Goal: Task Accomplishment & Management: Manage account settings

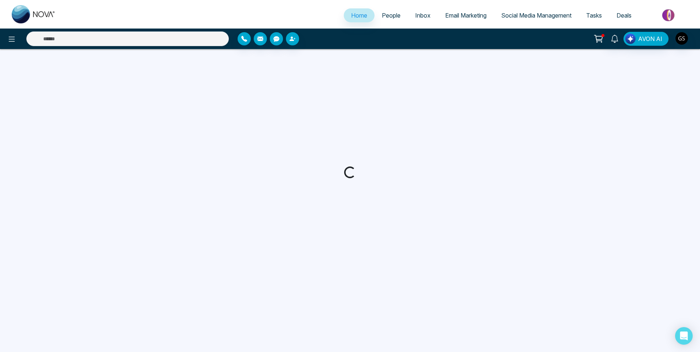
select select "*"
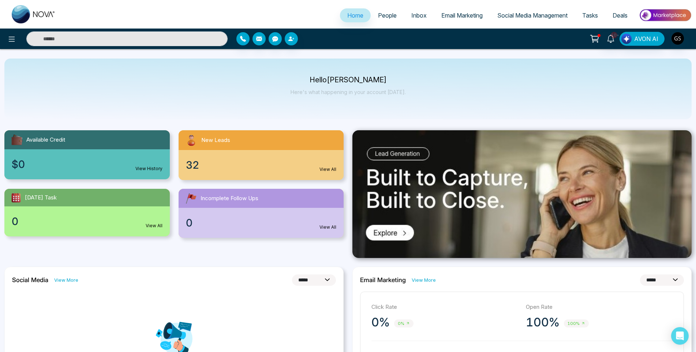
click at [390, 17] on span "People" at bounding box center [387, 15] width 19 height 7
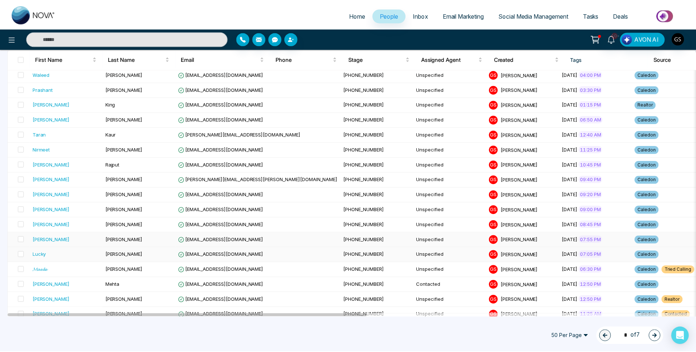
scroll to position [146, 0]
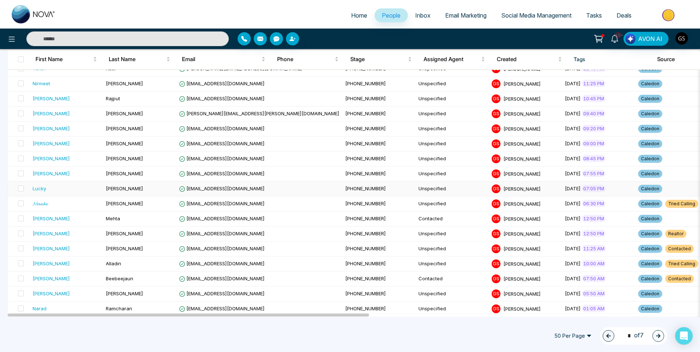
click at [185, 194] on td "[EMAIL_ADDRESS][DOMAIN_NAME]" at bounding box center [259, 188] width 166 height 15
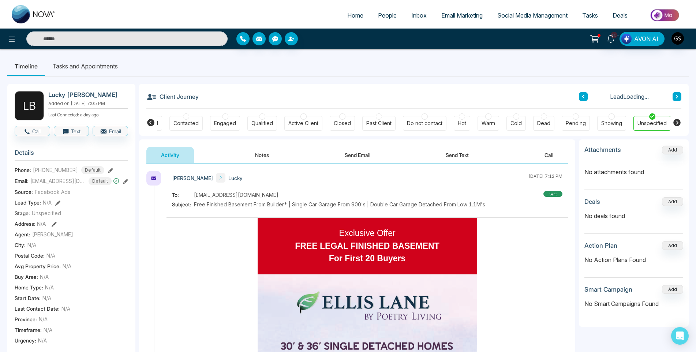
scroll to position [0, 28]
click at [216, 118] on div "Engaged" at bounding box center [225, 123] width 30 height 15
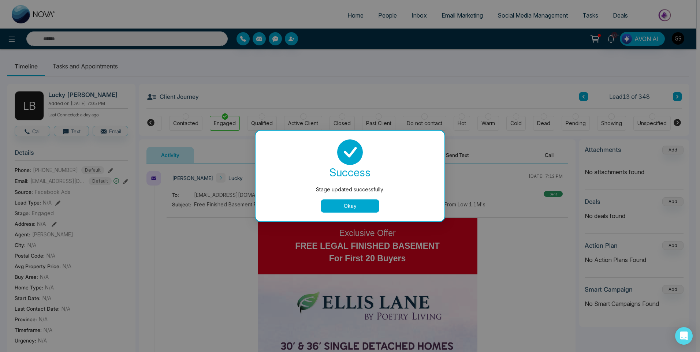
click at [358, 205] on button "Okay" at bounding box center [350, 205] width 59 height 13
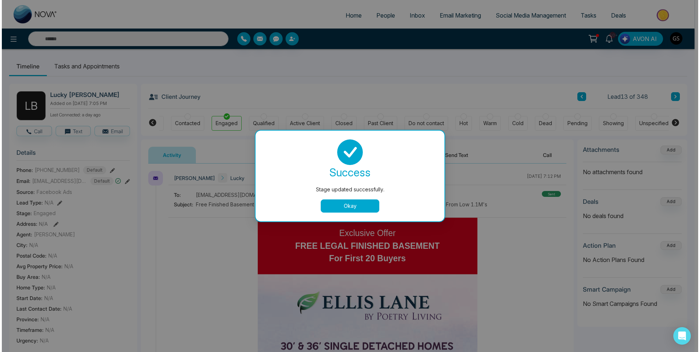
scroll to position [0, 25]
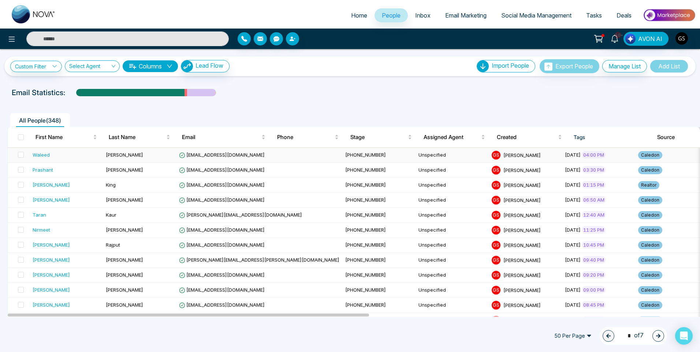
click at [132, 156] on td "[PERSON_NAME]" at bounding box center [139, 155] width 73 height 15
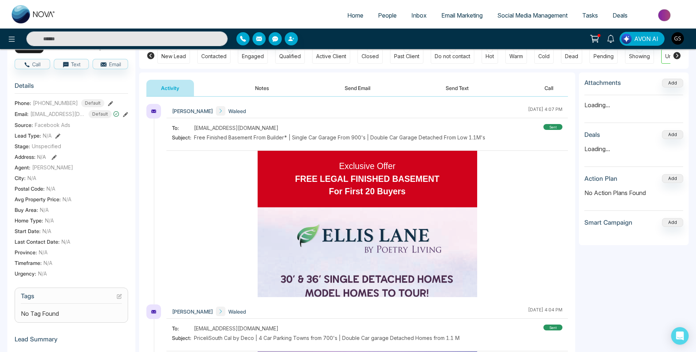
scroll to position [146, 0]
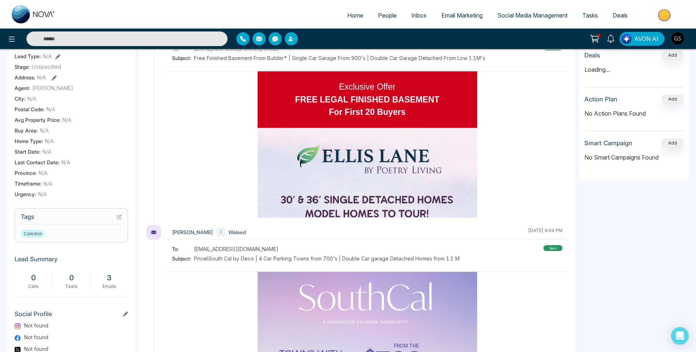
click at [121, 216] on section "Tags Caledon" at bounding box center [71, 225] width 113 height 34
click at [120, 224] on h3 "Tags" at bounding box center [71, 218] width 101 height 11
click at [120, 220] on icon at bounding box center [119, 216] width 5 height 5
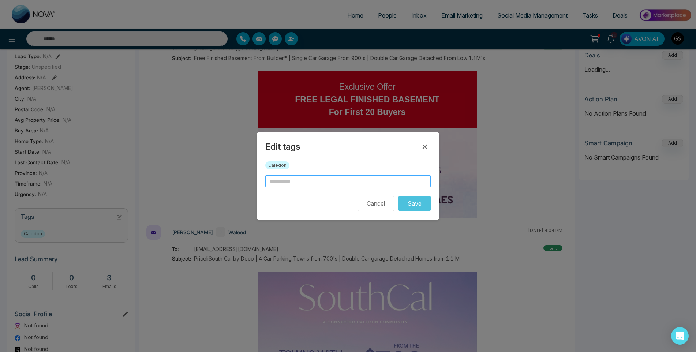
click at [323, 180] on input "text" at bounding box center [347, 181] width 165 height 12
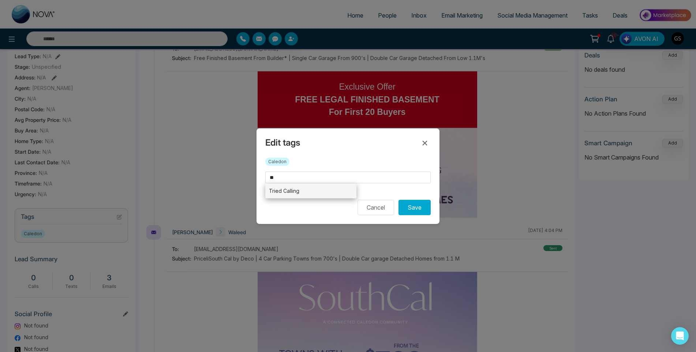
click at [287, 191] on li "Tried Calling" at bounding box center [310, 190] width 91 height 15
type input "**********"
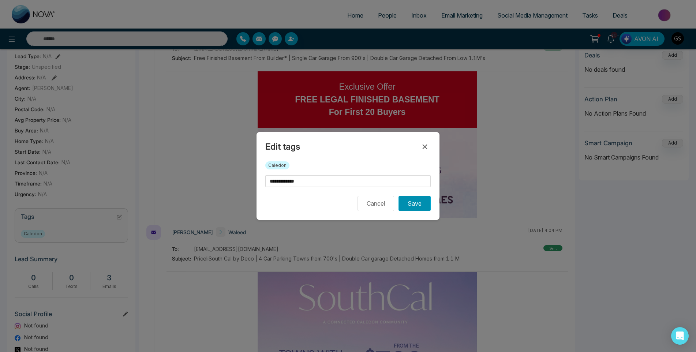
click at [426, 205] on button "Save" at bounding box center [414, 203] width 32 height 15
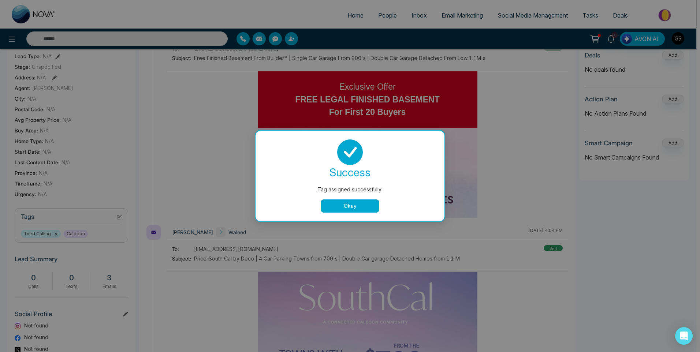
click at [384, 18] on div "Tag assigned successfully. success Tag assigned successfully. Okay" at bounding box center [350, 176] width 700 height 352
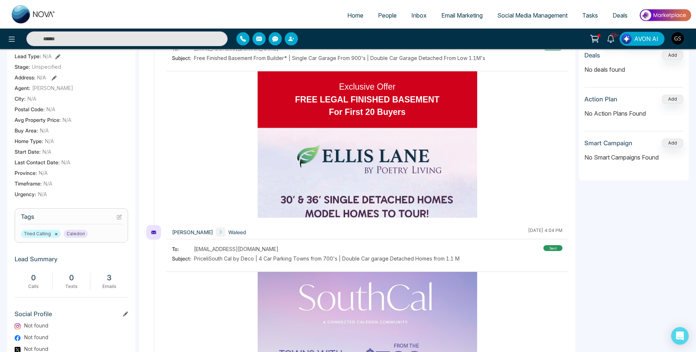
click at [384, 18] on span "People" at bounding box center [387, 15] width 19 height 7
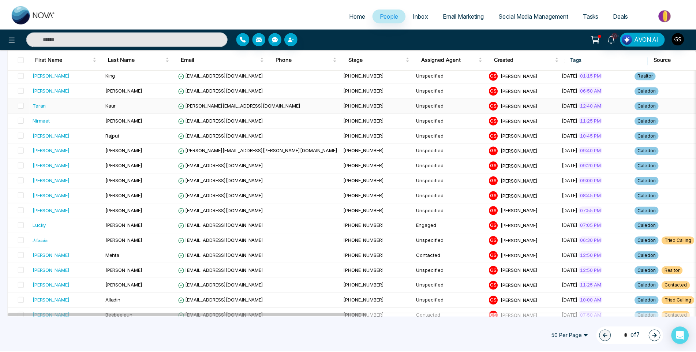
scroll to position [37, 0]
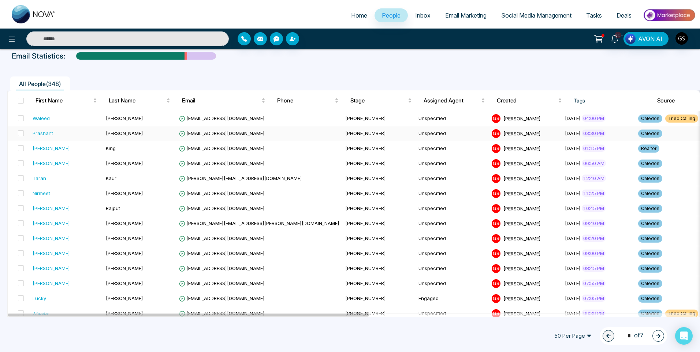
click at [221, 137] on td "[EMAIL_ADDRESS][DOMAIN_NAME]" at bounding box center [259, 133] width 166 height 15
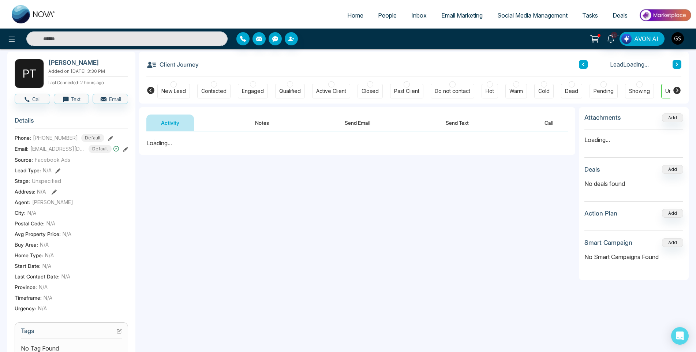
scroll to position [110, 0]
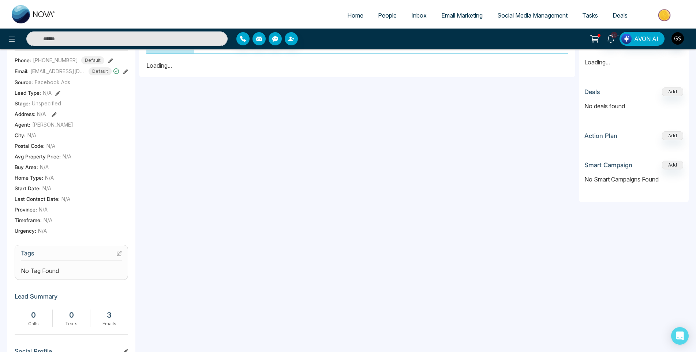
click at [119, 256] on icon at bounding box center [119, 254] width 4 height 4
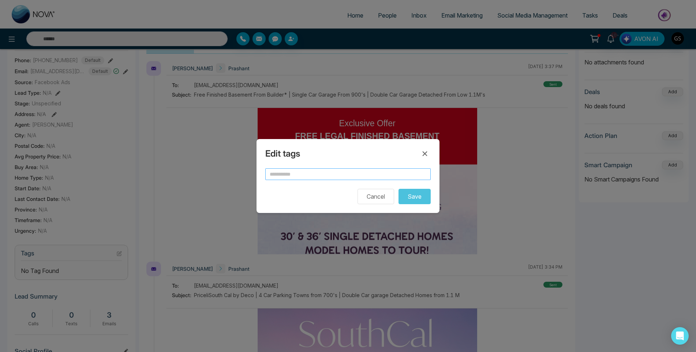
click at [278, 175] on input "text" at bounding box center [347, 174] width 165 height 12
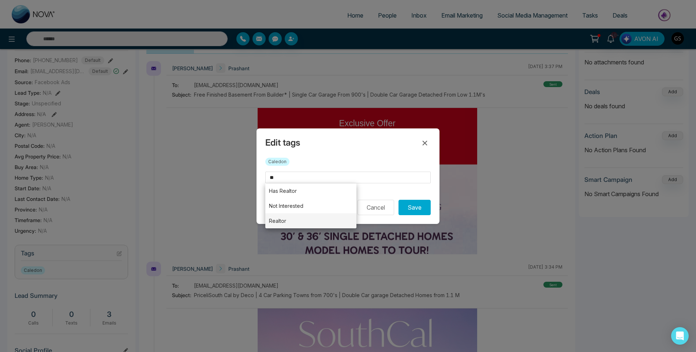
click at [285, 219] on li "Realtor" at bounding box center [310, 220] width 91 height 15
type input "*******"
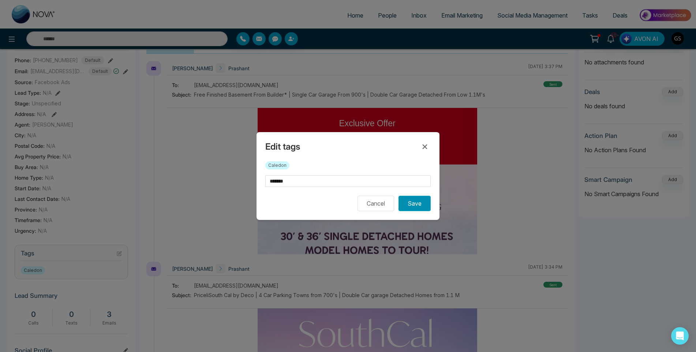
click at [424, 205] on button "Save" at bounding box center [414, 203] width 32 height 15
click at [160, 170] on div "Edit tags Caledon ******* Cancel Saving..." at bounding box center [348, 176] width 696 height 352
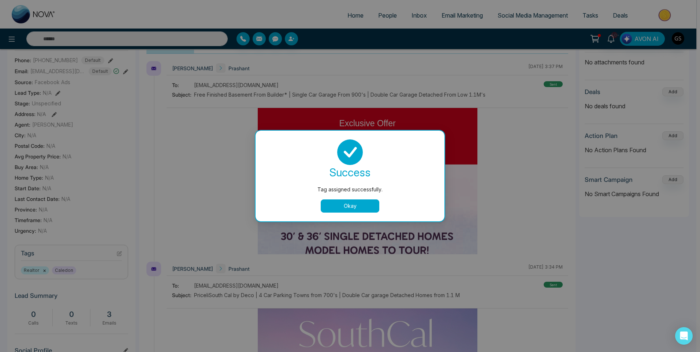
click at [386, 30] on div "Tag assigned successfully. success Tag assigned successfully. Okay" at bounding box center [350, 176] width 700 height 352
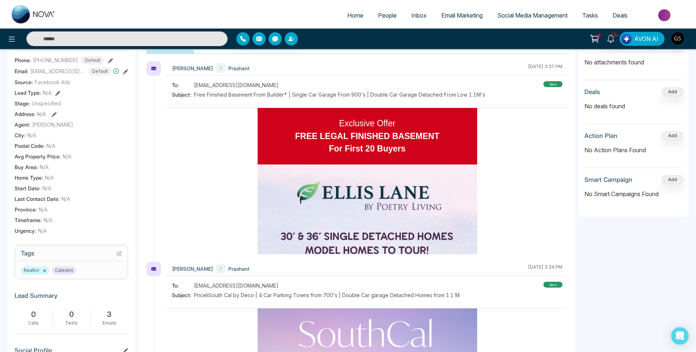
click at [393, 19] on span "People" at bounding box center [387, 15] width 19 height 7
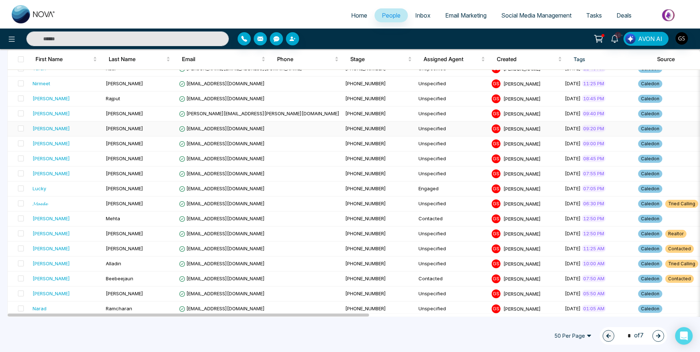
scroll to position [110, 0]
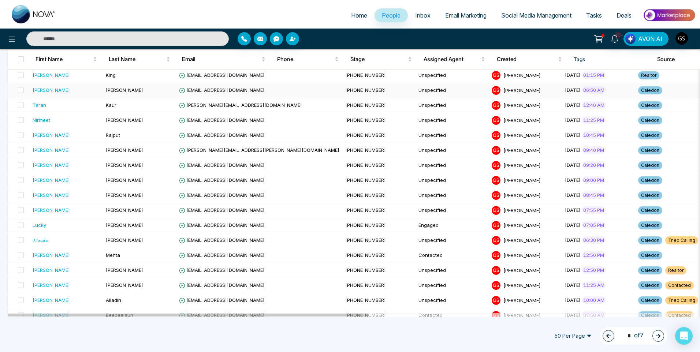
click at [415, 89] on td "Unspecified" at bounding box center [451, 90] width 73 height 15
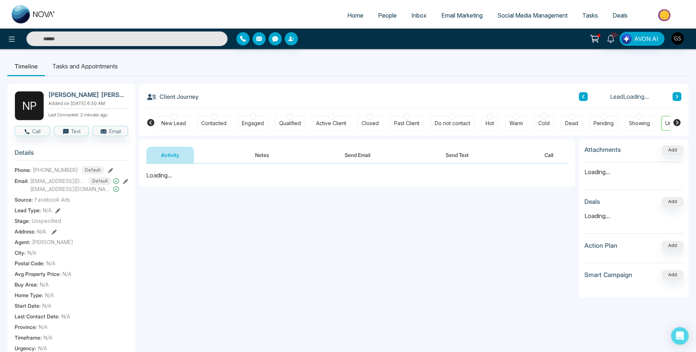
click at [220, 124] on div "Contacted" at bounding box center [213, 123] width 25 height 7
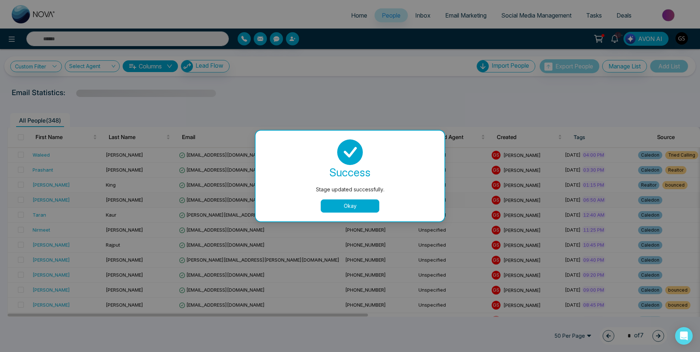
click at [330, 205] on button "Okay" at bounding box center [350, 205] width 59 height 13
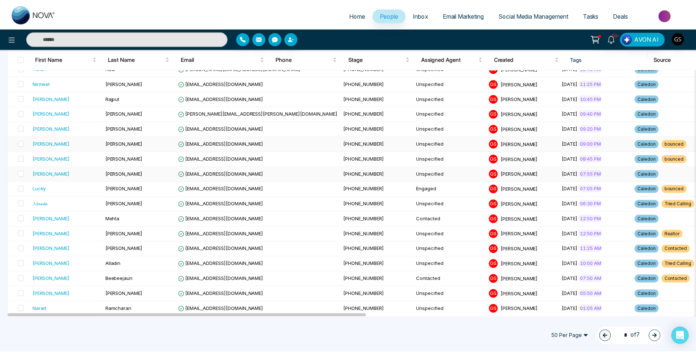
scroll to position [110, 0]
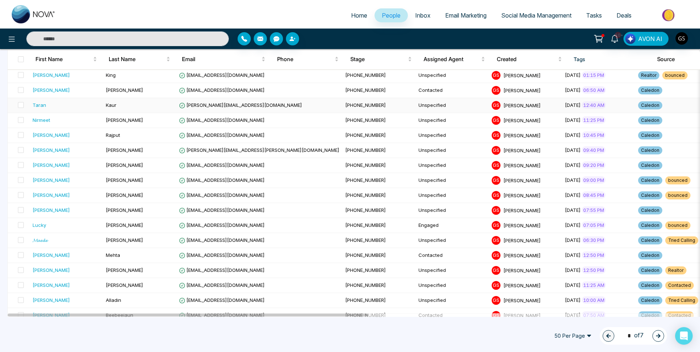
click at [61, 110] on td "Taran" at bounding box center [66, 105] width 73 height 15
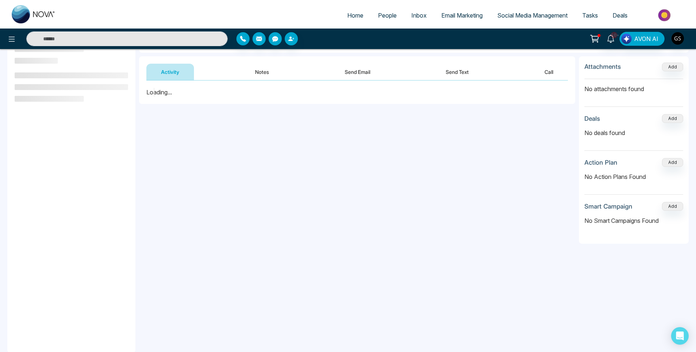
scroll to position [98, 0]
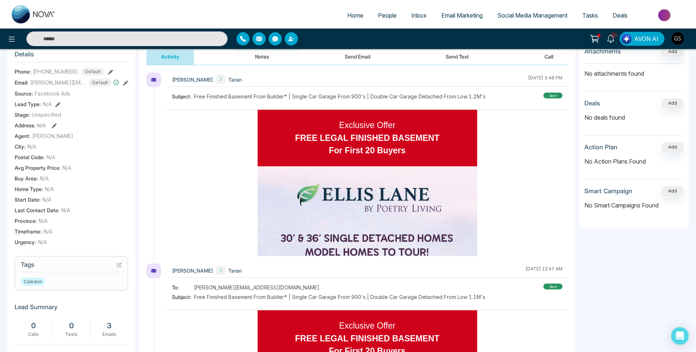
click at [120, 267] on icon at bounding box center [119, 264] width 5 height 5
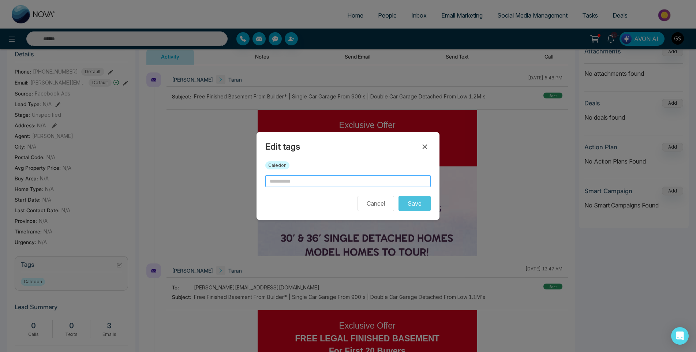
click at [301, 183] on input "text" at bounding box center [347, 181] width 165 height 12
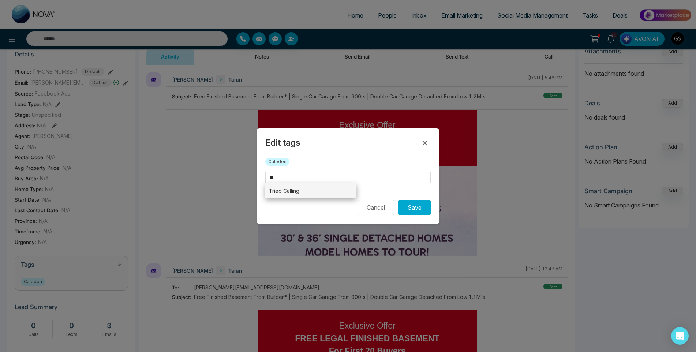
click at [290, 192] on li "Tried Calling" at bounding box center [310, 190] width 91 height 15
type input "**********"
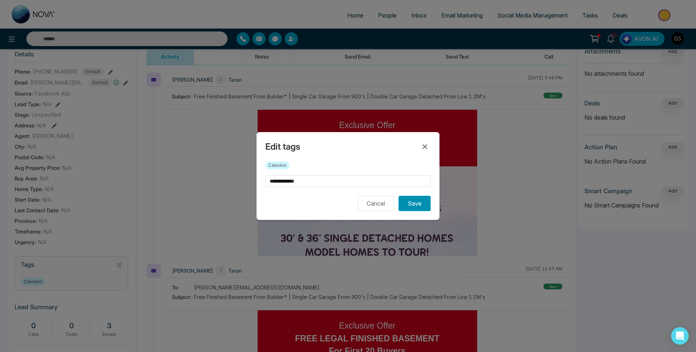
click at [404, 204] on button "Save" at bounding box center [414, 203] width 32 height 15
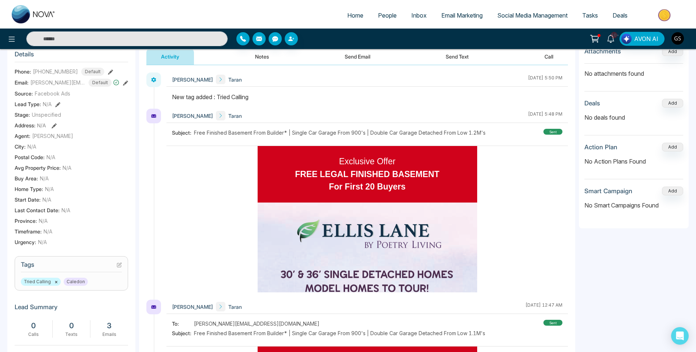
click at [392, 14] on span "People" at bounding box center [387, 15] width 19 height 7
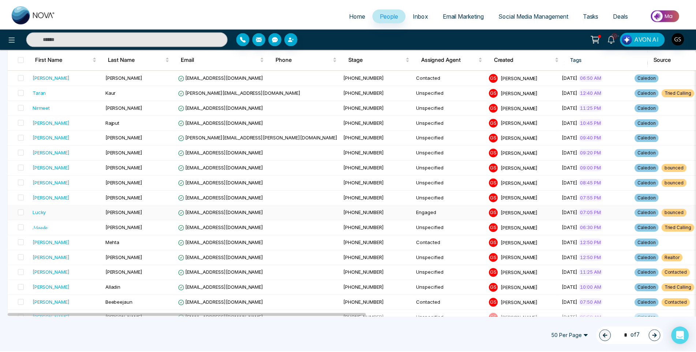
scroll to position [110, 0]
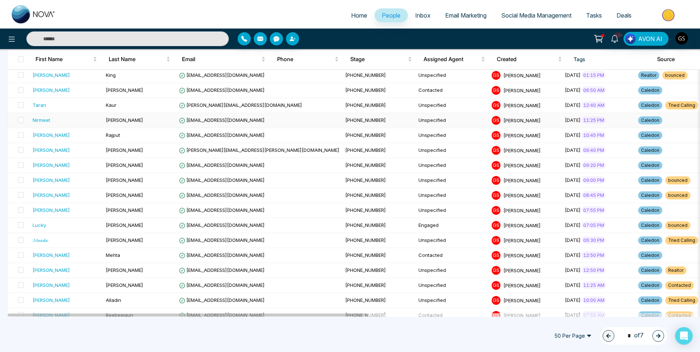
click at [192, 126] on td "[EMAIL_ADDRESS][DOMAIN_NAME]" at bounding box center [259, 120] width 166 height 15
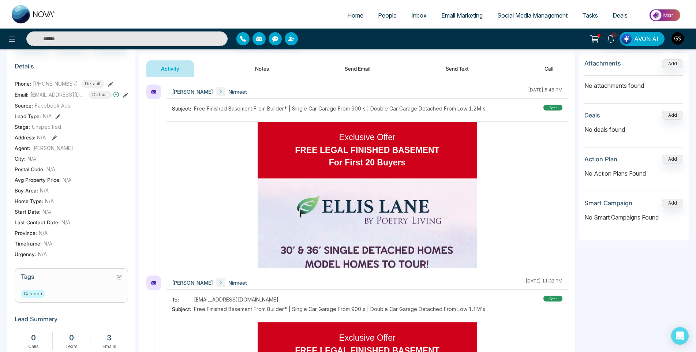
scroll to position [110, 0]
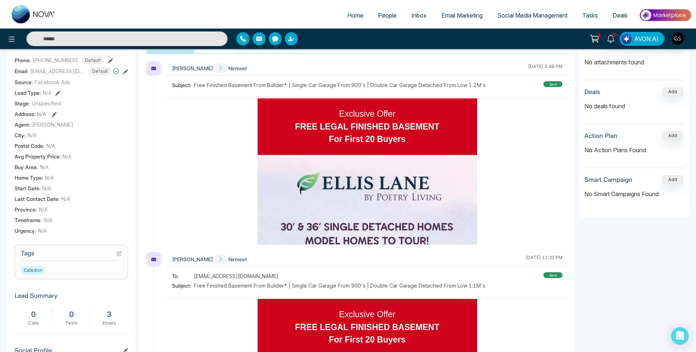
click at [120, 256] on icon at bounding box center [119, 253] width 5 height 5
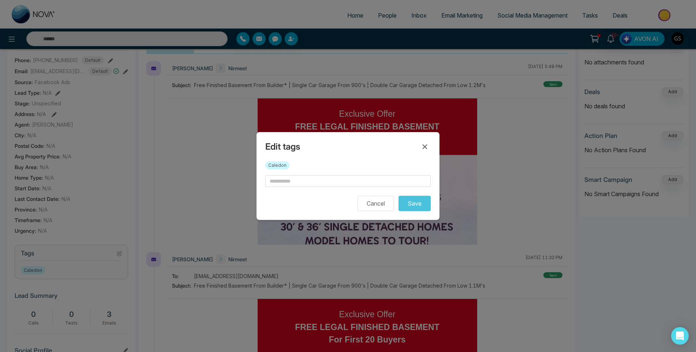
click at [316, 175] on div "Caledon" at bounding box center [347, 168] width 165 height 14
click at [316, 187] on form "Cancel Save" at bounding box center [347, 193] width 165 height 36
click at [316, 184] on input "text" at bounding box center [347, 181] width 165 height 12
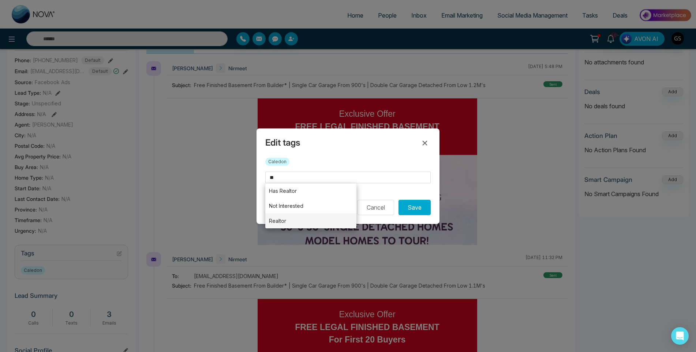
click at [307, 216] on li "Realtor" at bounding box center [310, 220] width 91 height 15
type input "*******"
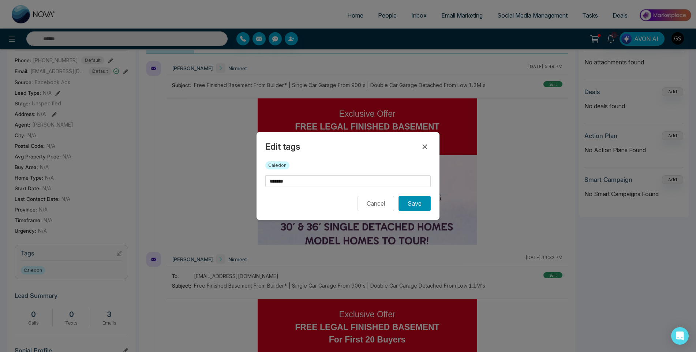
click at [414, 206] on button "Save" at bounding box center [414, 203] width 32 height 15
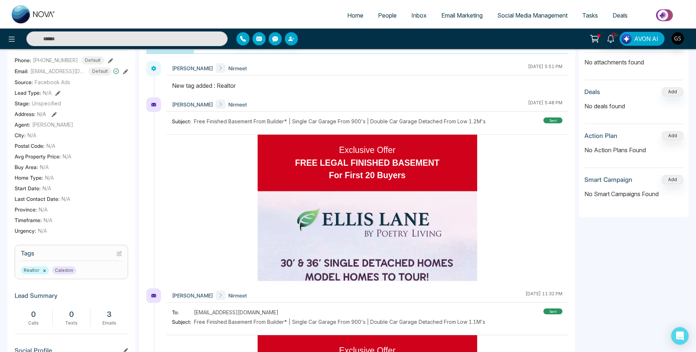
click at [380, 16] on span "People" at bounding box center [387, 15] width 19 height 7
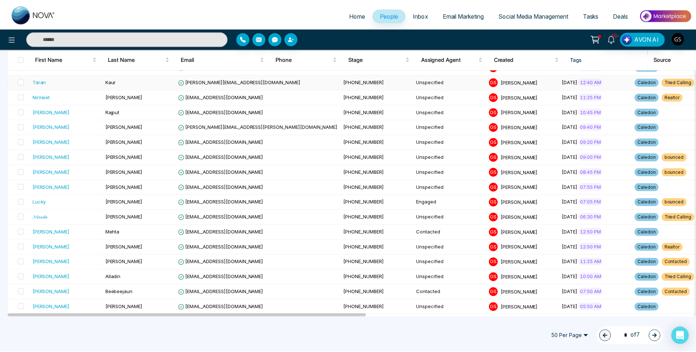
scroll to position [146, 0]
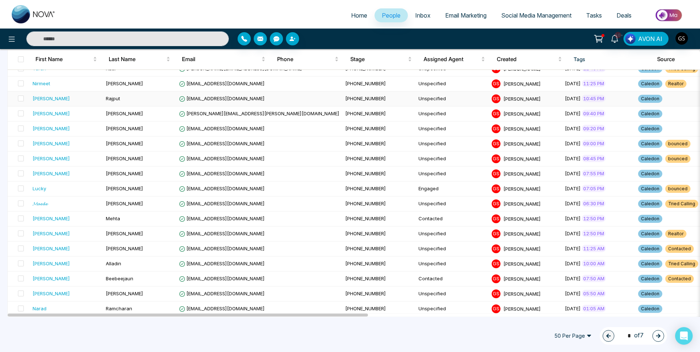
click at [342, 103] on td "[PHONE_NUMBER]" at bounding box center [378, 98] width 73 height 15
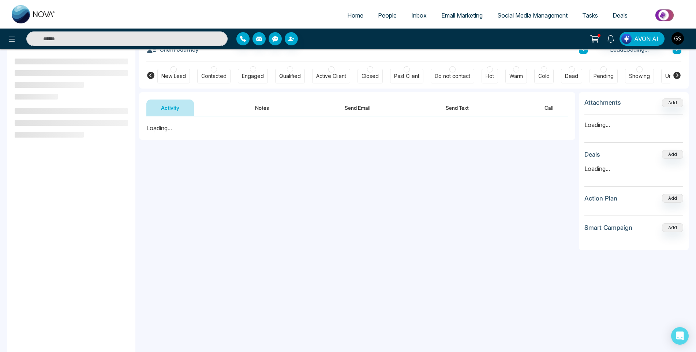
scroll to position [98, 0]
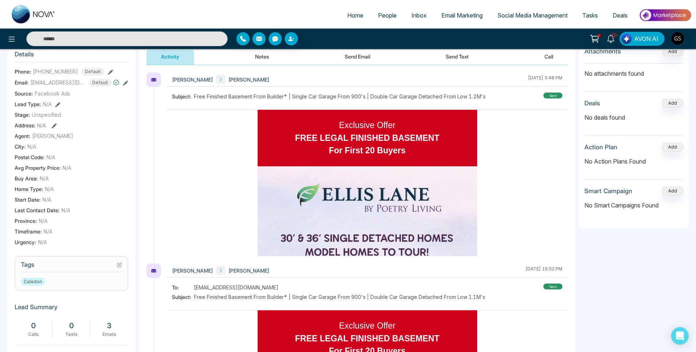
click at [122, 268] on section "Tags Caledon" at bounding box center [71, 273] width 113 height 34
click at [120, 267] on icon at bounding box center [119, 264] width 5 height 5
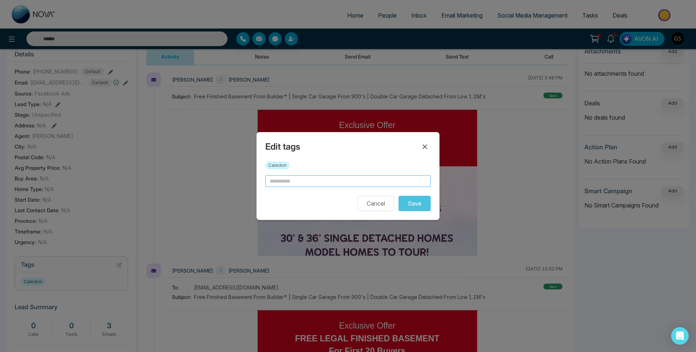
click at [338, 180] on input "text" at bounding box center [347, 181] width 165 height 12
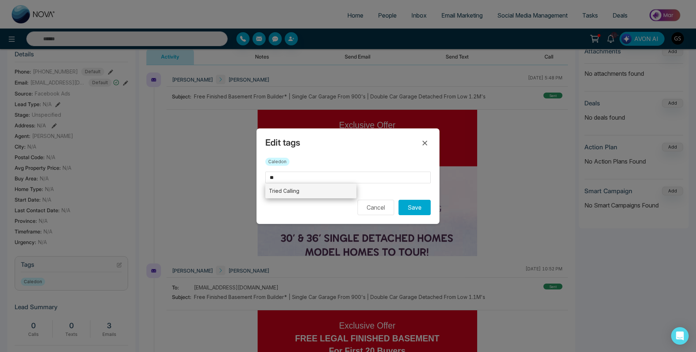
click at [303, 195] on li "Tried Calling" at bounding box center [310, 190] width 91 height 15
type input "**********"
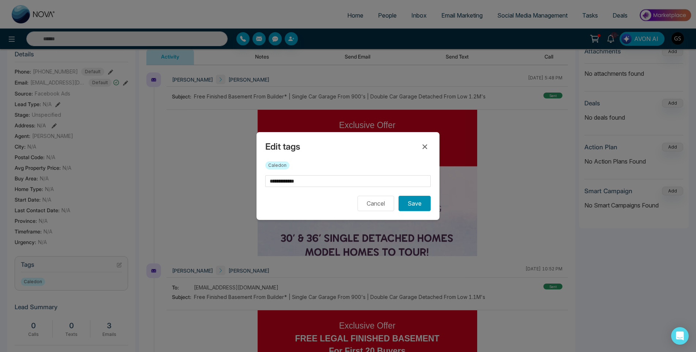
click at [405, 201] on button "Save" at bounding box center [414, 203] width 32 height 15
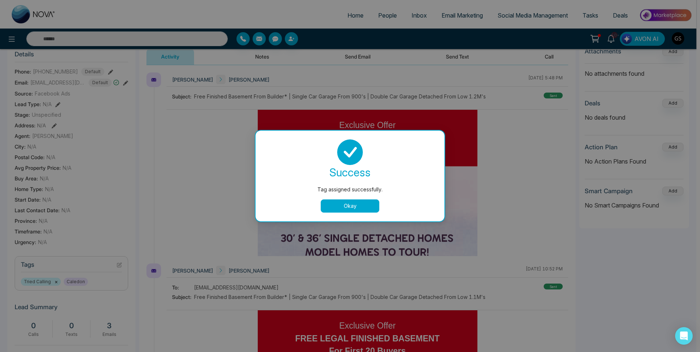
click at [373, 208] on button "Okay" at bounding box center [350, 205] width 59 height 13
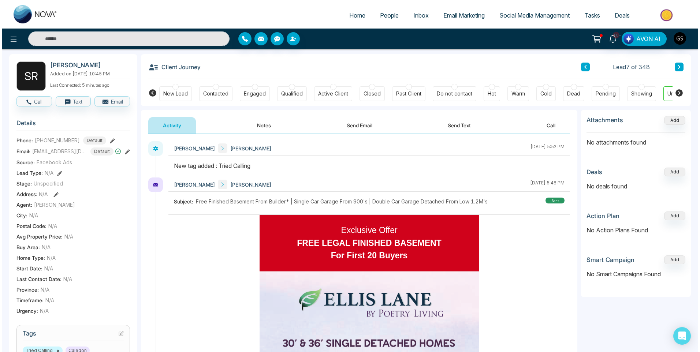
scroll to position [0, 0]
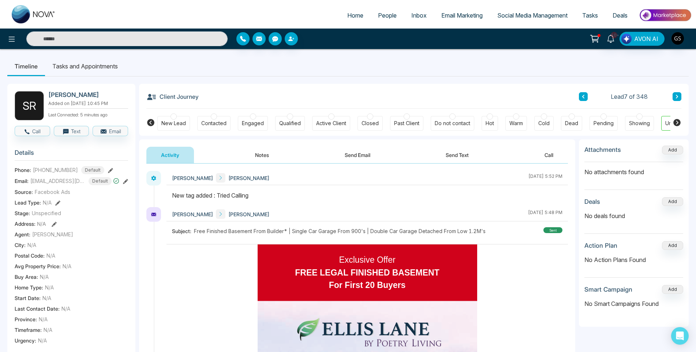
click at [390, 19] on link "People" at bounding box center [387, 15] width 33 height 14
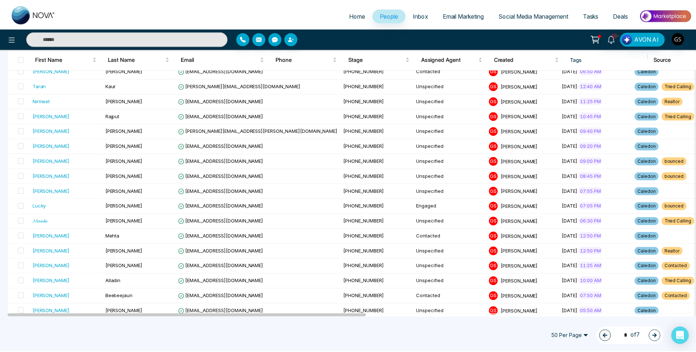
scroll to position [146, 0]
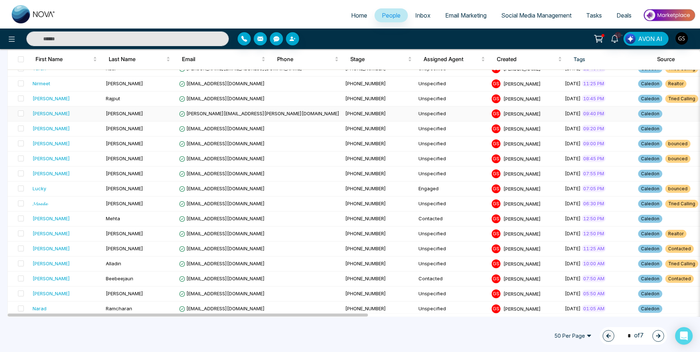
click at [238, 112] on span "[PERSON_NAME][EMAIL_ADDRESS][PERSON_NAME][DOMAIN_NAME]" at bounding box center [259, 114] width 160 height 6
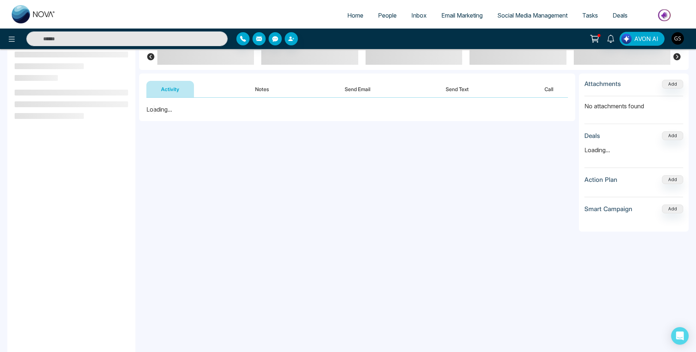
scroll to position [73, 0]
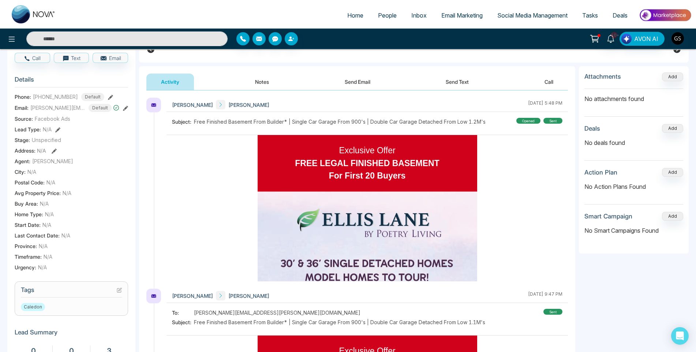
click at [118, 292] on icon at bounding box center [119, 290] width 4 height 4
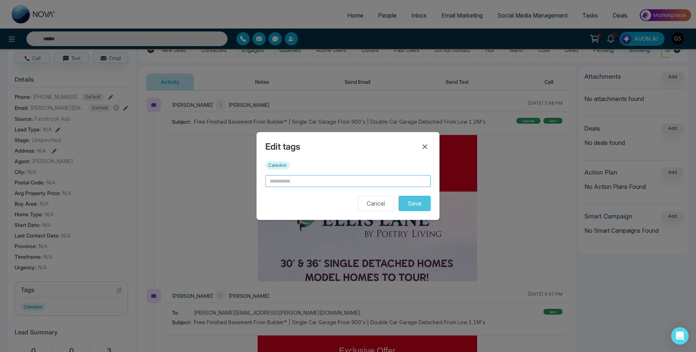
click at [317, 182] on input "text" at bounding box center [347, 181] width 165 height 12
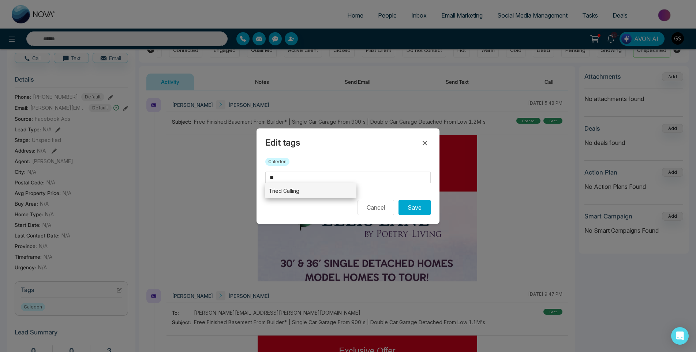
click at [337, 194] on li "Tried Calling" at bounding box center [310, 190] width 91 height 15
type input "**********"
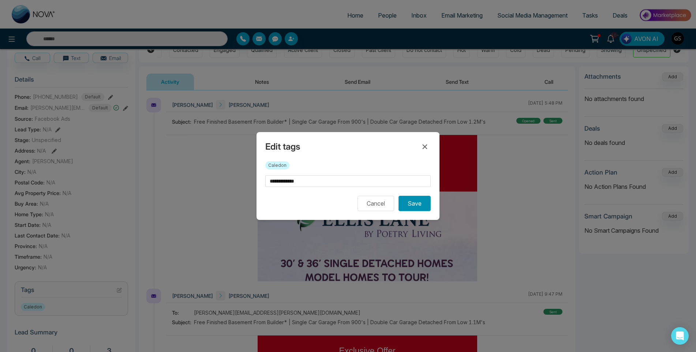
click at [411, 203] on button "Save" at bounding box center [414, 203] width 32 height 15
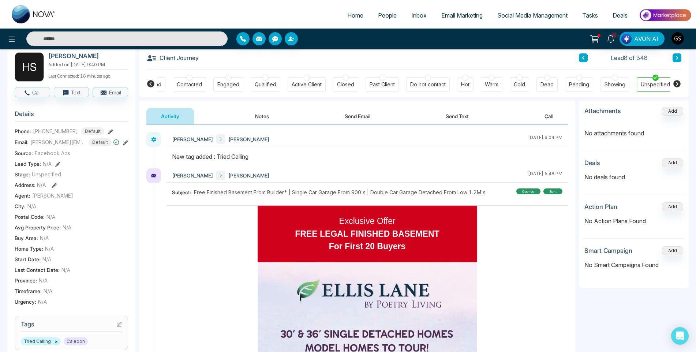
scroll to position [110, 0]
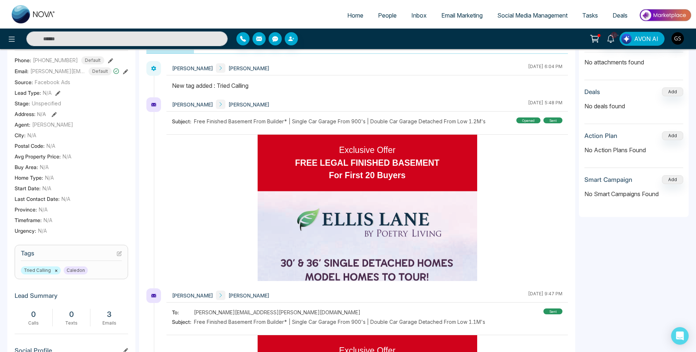
click at [394, 16] on span "People" at bounding box center [387, 15] width 19 height 7
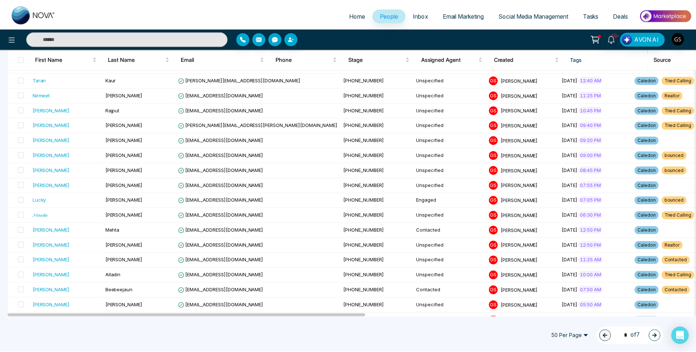
scroll to position [183, 0]
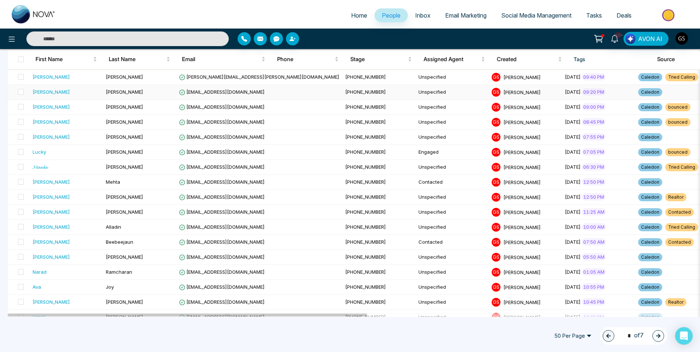
click at [415, 92] on td "Unspecified" at bounding box center [451, 92] width 73 height 15
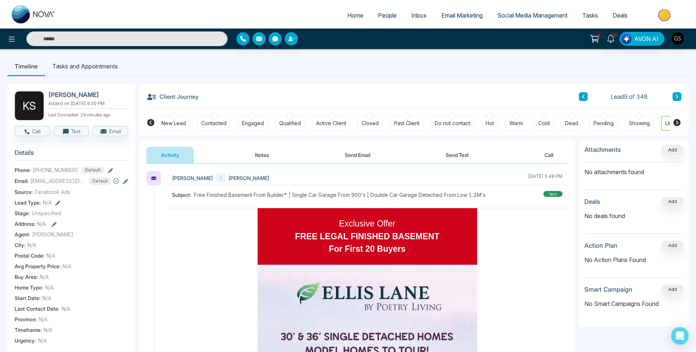
scroll to position [183, 0]
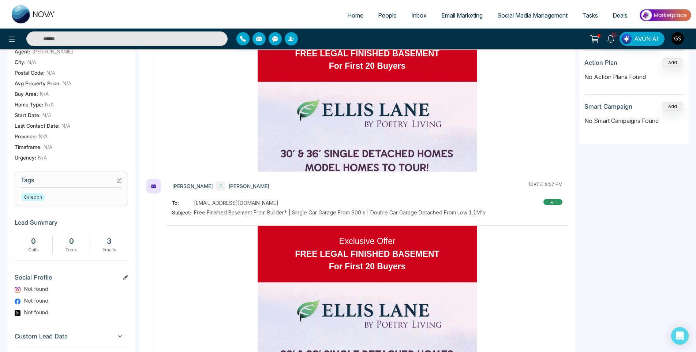
click at [120, 183] on icon at bounding box center [119, 180] width 5 height 5
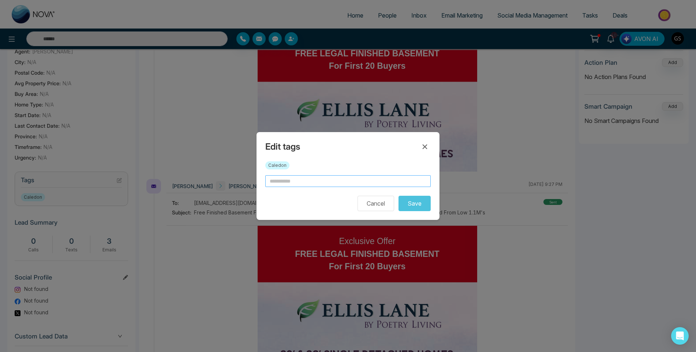
click at [274, 184] on input "text" at bounding box center [347, 181] width 165 height 12
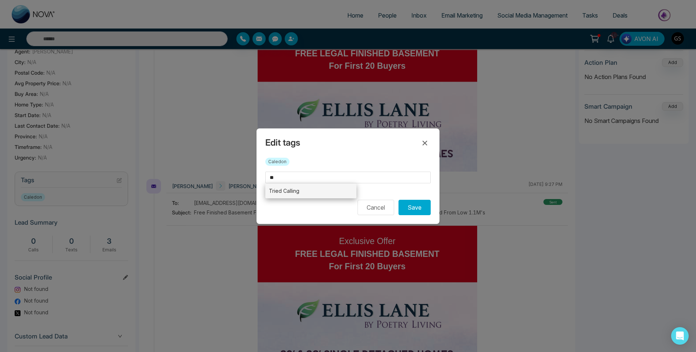
click at [281, 189] on li "Tried Calling" at bounding box center [310, 190] width 91 height 15
type input "**********"
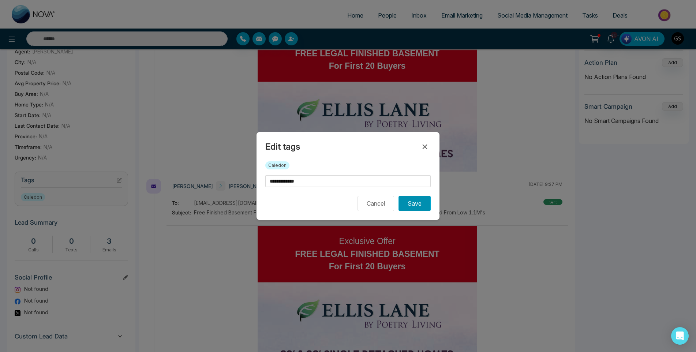
click at [415, 203] on button "Save" at bounding box center [414, 203] width 32 height 15
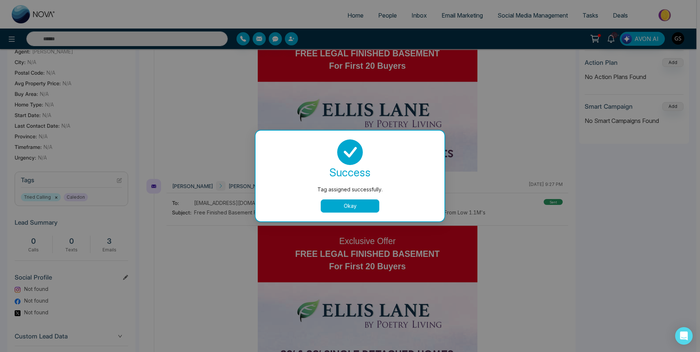
click at [513, 138] on div "Tag assigned successfully. success Tag assigned successfully. Okay" at bounding box center [350, 176] width 700 height 352
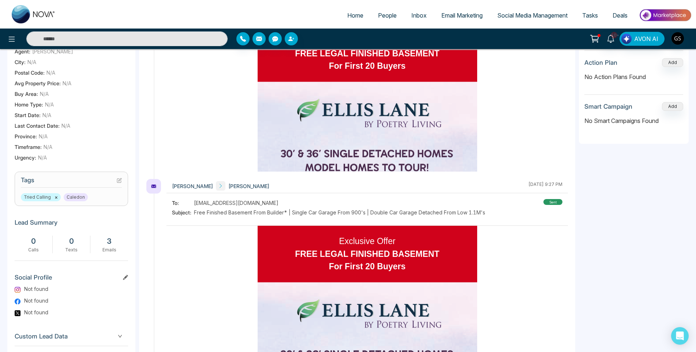
click at [392, 17] on span "People" at bounding box center [387, 15] width 19 height 7
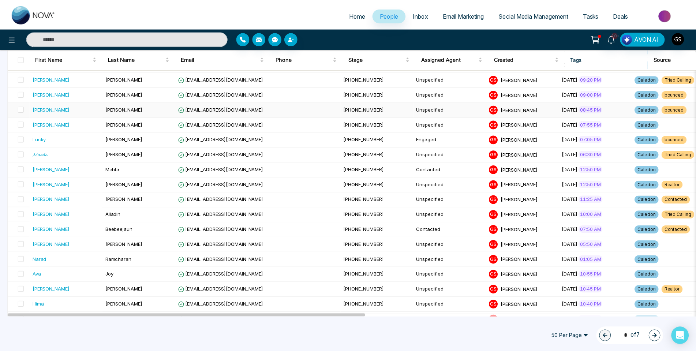
scroll to position [183, 0]
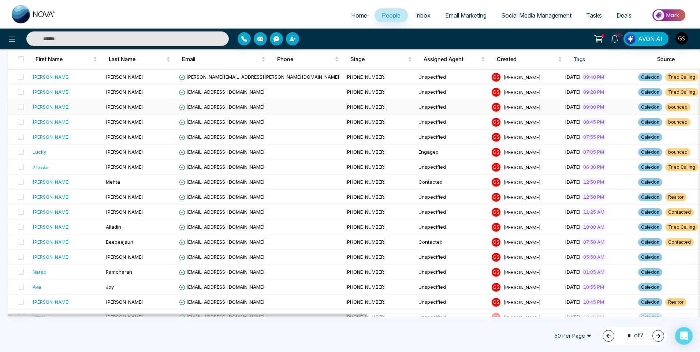
click at [229, 111] on td "[EMAIL_ADDRESS][DOMAIN_NAME]" at bounding box center [259, 107] width 166 height 15
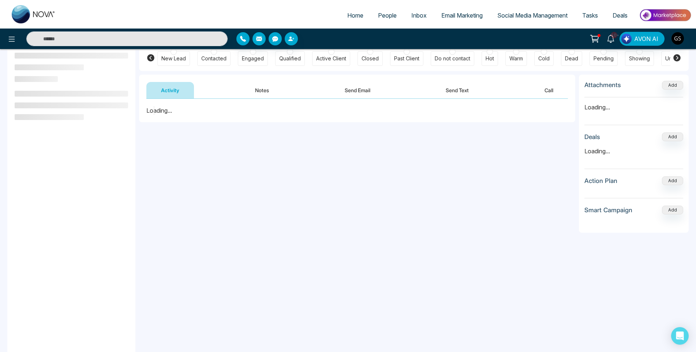
scroll to position [73, 0]
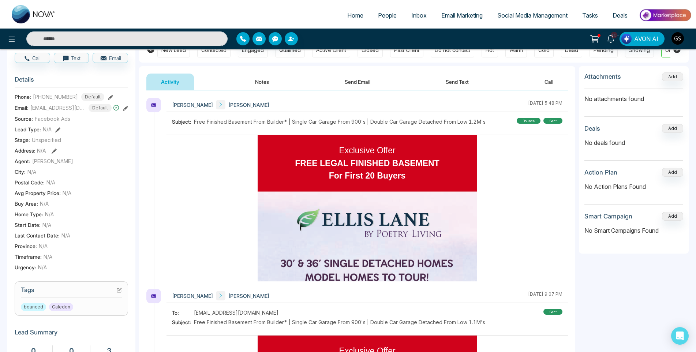
click at [117, 293] on icon at bounding box center [119, 290] width 5 height 5
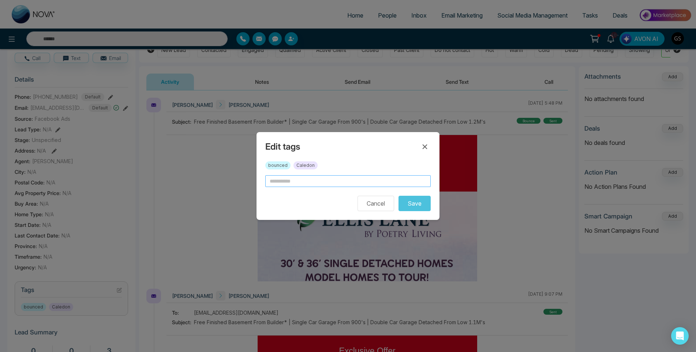
click at [304, 179] on input "text" at bounding box center [347, 181] width 165 height 12
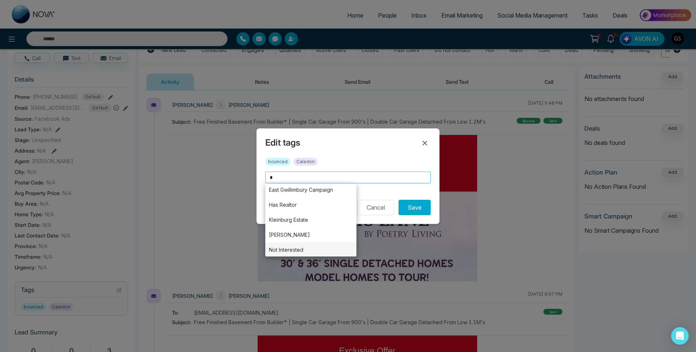
scroll to position [62, 0]
click at [296, 245] on li "Tried Calling" at bounding box center [310, 248] width 91 height 15
type input "**********"
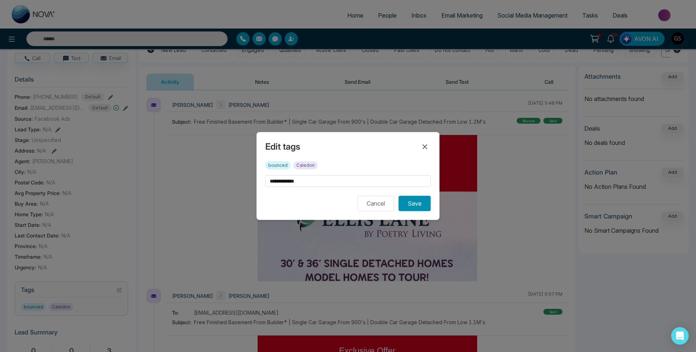
scroll to position [0, 0]
click at [406, 201] on button "Save" at bounding box center [414, 203] width 32 height 15
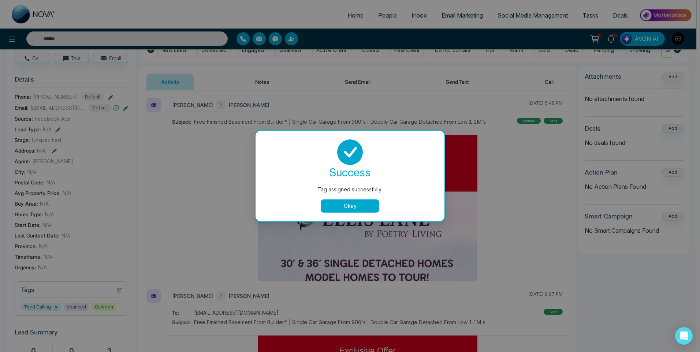
click at [482, 172] on div "Tag assigned successfully. success Tag assigned successfully. Okay" at bounding box center [350, 176] width 700 height 352
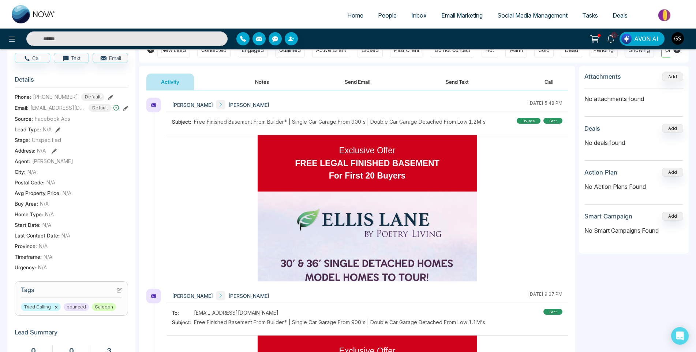
click at [394, 16] on span "People" at bounding box center [387, 15] width 19 height 7
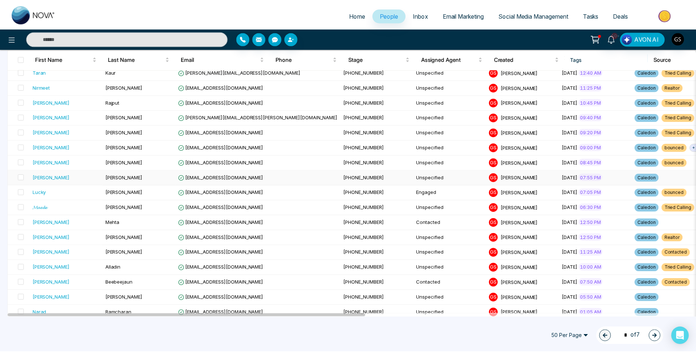
scroll to position [110, 0]
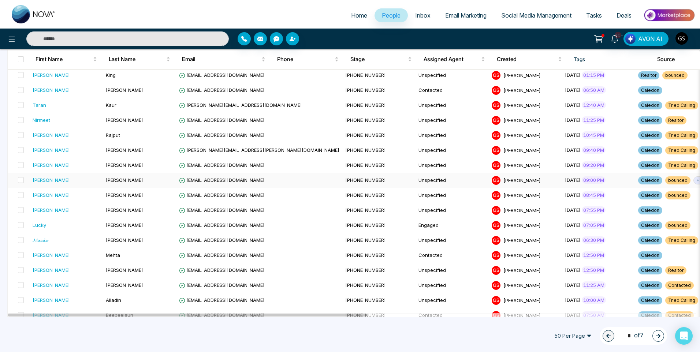
click at [345, 180] on span "[PHONE_NUMBER]" at bounding box center [365, 180] width 41 height 6
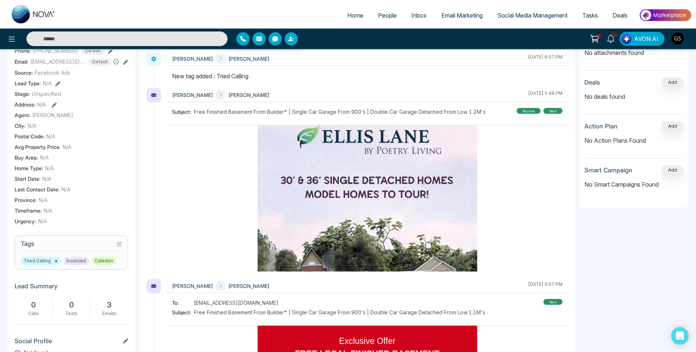
scroll to position [222, 0]
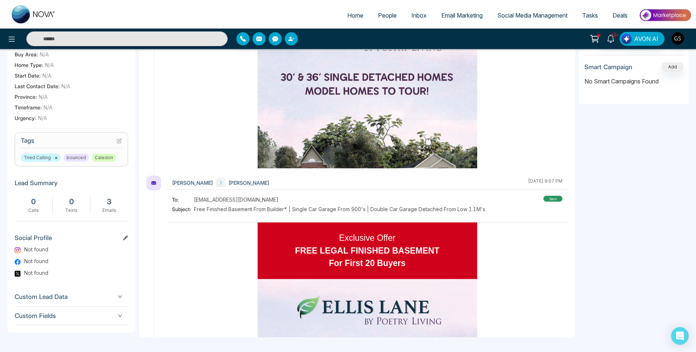
click at [118, 143] on icon at bounding box center [119, 141] width 4 height 4
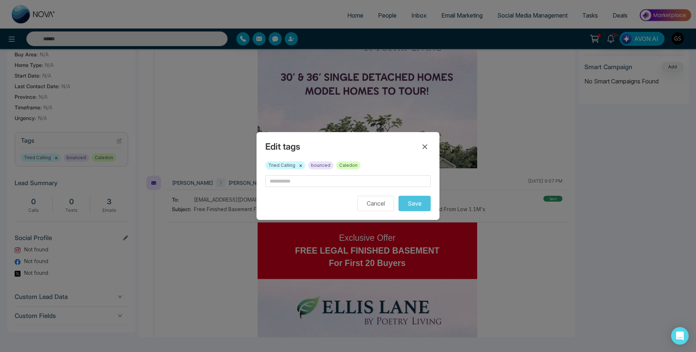
click at [302, 167] on button "×" at bounding box center [300, 165] width 3 height 7
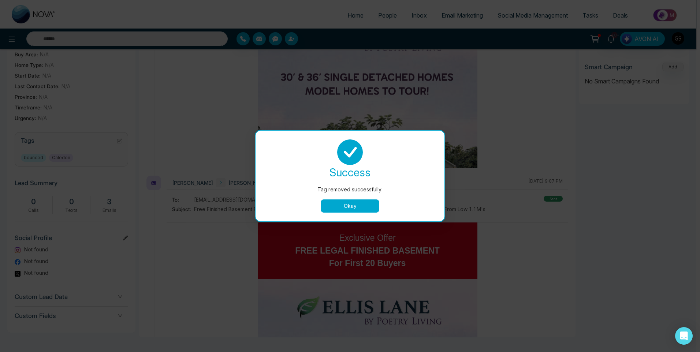
click at [350, 209] on button "Okay" at bounding box center [350, 205] width 59 height 13
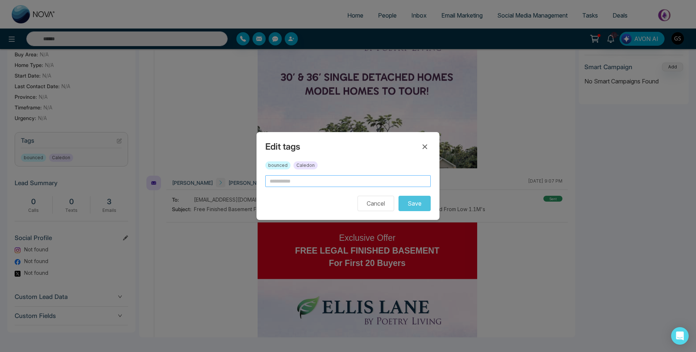
click at [328, 180] on input "text" at bounding box center [347, 181] width 165 height 12
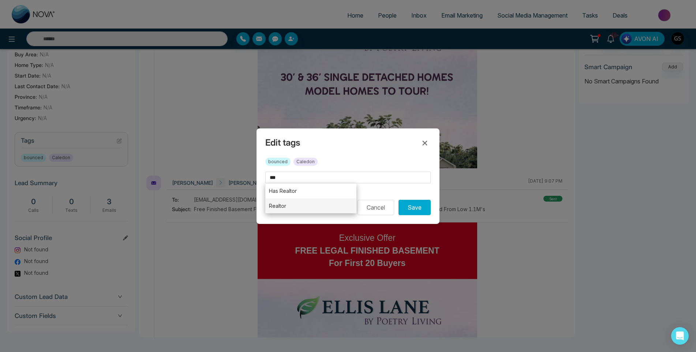
click at [323, 206] on li "Realtor" at bounding box center [310, 205] width 91 height 15
type input "*******"
click at [412, 205] on button "Save" at bounding box center [414, 207] width 32 height 15
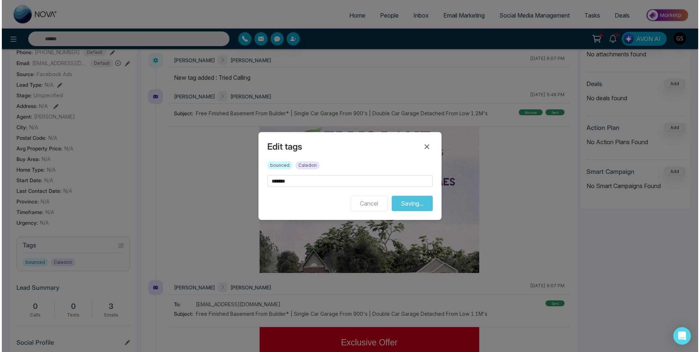
scroll to position [0, 0]
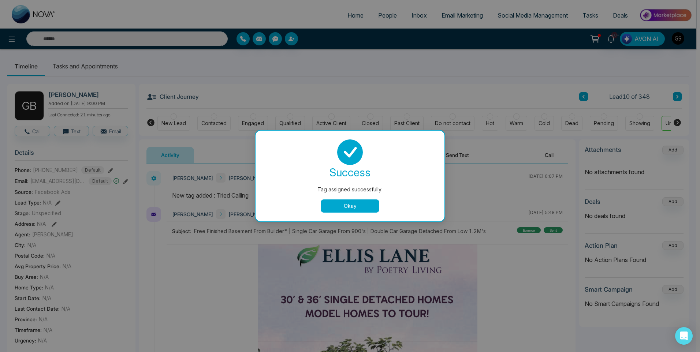
click at [393, 106] on div "Tag assigned successfully. success Tag assigned successfully. Okay" at bounding box center [350, 176] width 700 height 352
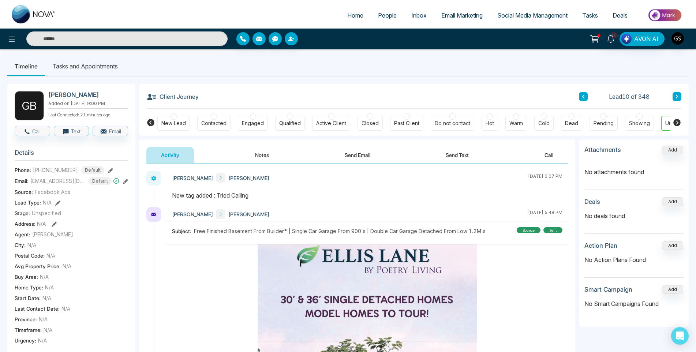
click at [381, 13] on span "People" at bounding box center [387, 15] width 19 height 7
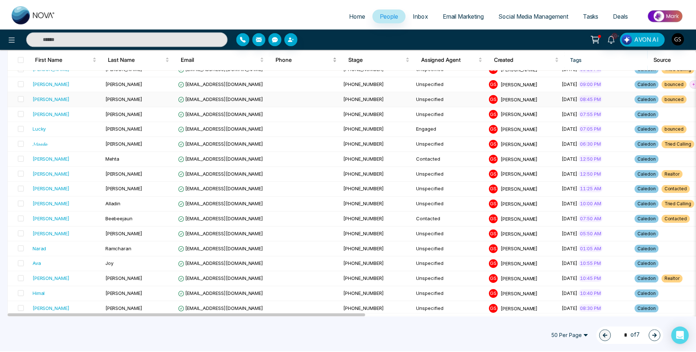
scroll to position [220, 0]
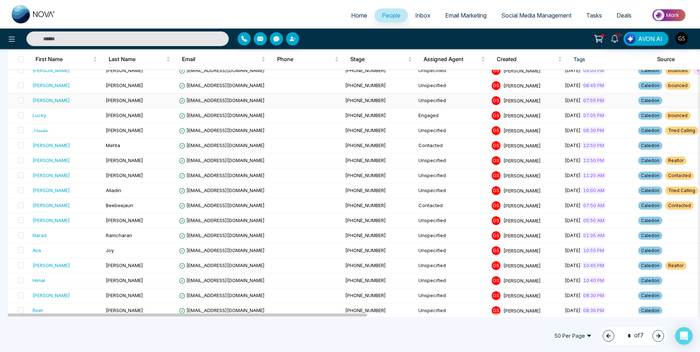
click at [263, 102] on td "[EMAIL_ADDRESS][DOMAIN_NAME]" at bounding box center [259, 100] width 166 height 15
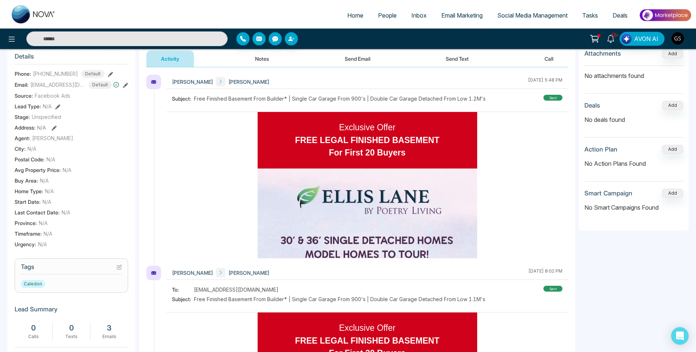
scroll to position [110, 0]
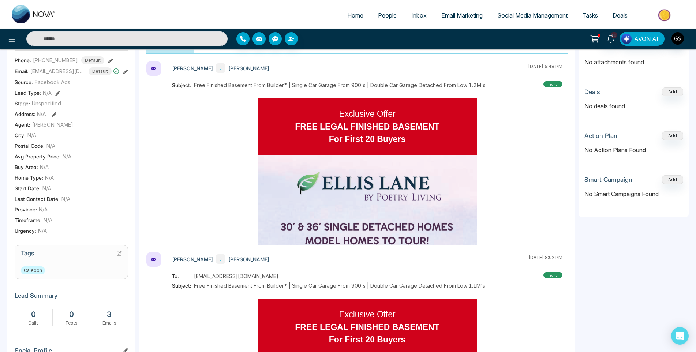
drag, startPoint x: 126, startPoint y: 263, endPoint x: 123, endPoint y: 259, distance: 4.8
click at [125, 262] on section "Tags Caledon" at bounding box center [71, 262] width 113 height 34
click at [120, 256] on icon at bounding box center [119, 253] width 5 height 5
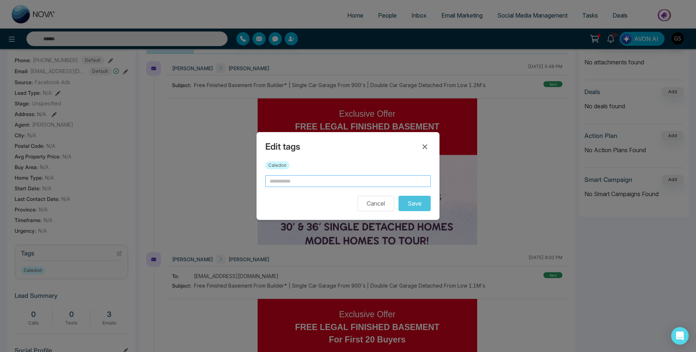
click at [362, 184] on input "text" at bounding box center [347, 181] width 165 height 12
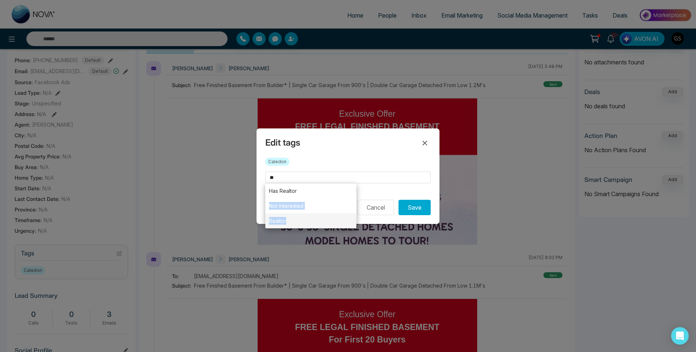
drag, startPoint x: 334, startPoint y: 195, endPoint x: 332, endPoint y: 217, distance: 22.1
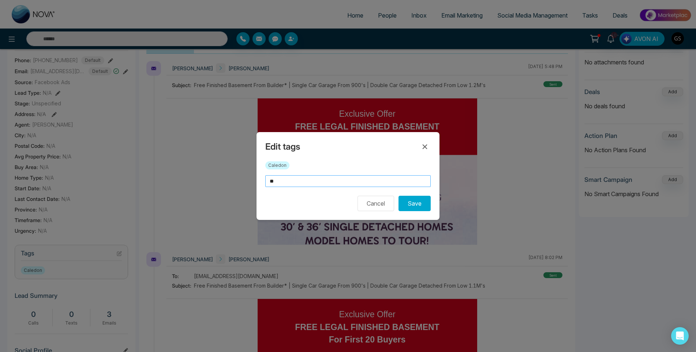
click at [329, 185] on input "**" at bounding box center [347, 181] width 165 height 12
click at [315, 179] on input "***" at bounding box center [347, 181] width 165 height 12
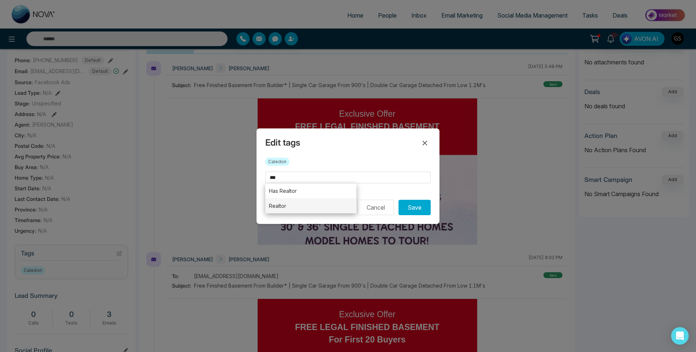
click at [310, 203] on li "Realtor" at bounding box center [310, 205] width 91 height 15
type input "*******"
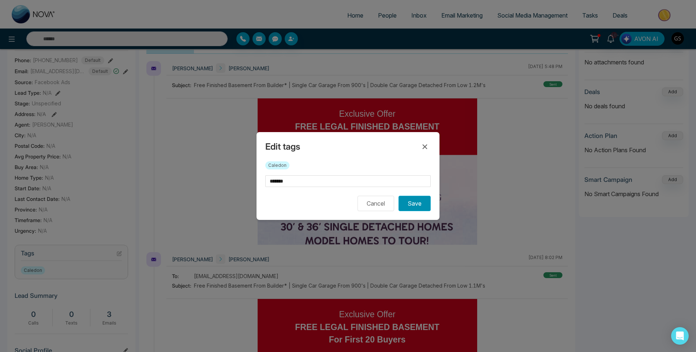
click at [407, 205] on button "Save" at bounding box center [414, 203] width 32 height 15
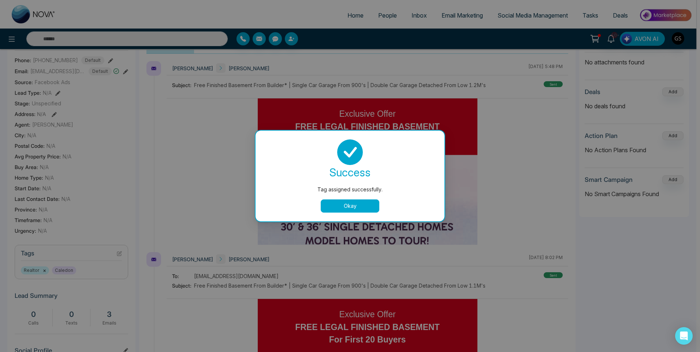
click at [447, 199] on div "Tag assigned successfully. success Tag assigned successfully. Okay" at bounding box center [350, 176] width 700 height 352
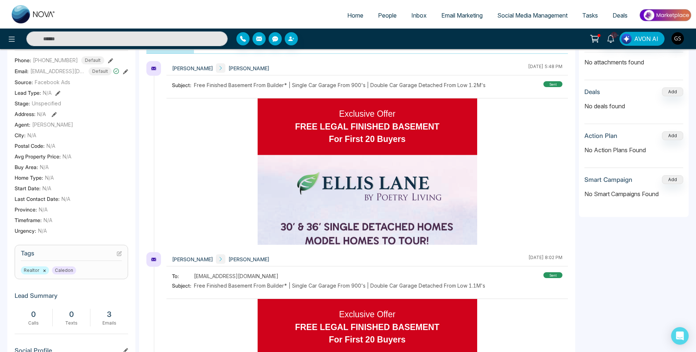
click at [383, 12] on span "People" at bounding box center [387, 15] width 19 height 7
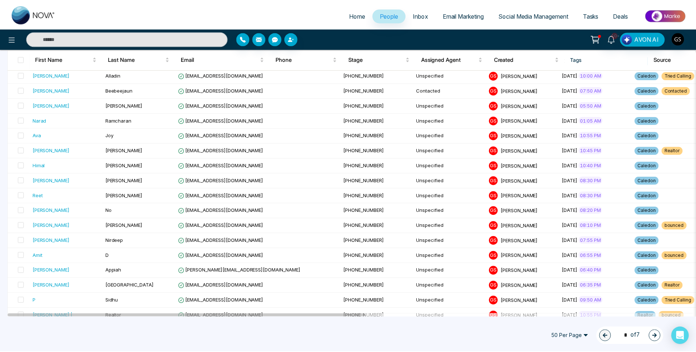
scroll to position [329, 0]
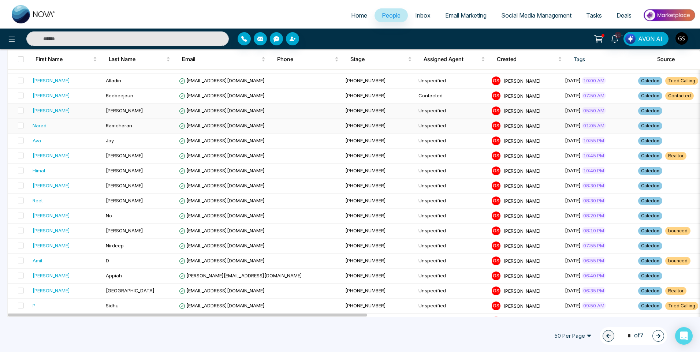
click at [129, 115] on td "[PERSON_NAME]" at bounding box center [139, 111] width 73 height 15
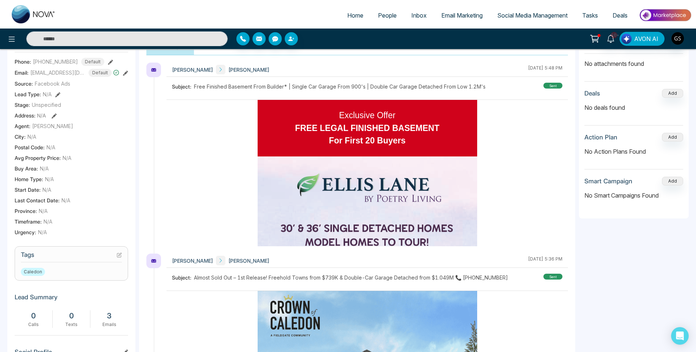
scroll to position [110, 0]
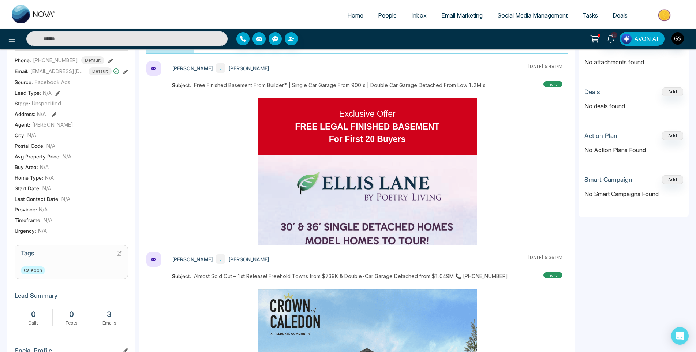
click at [121, 256] on icon at bounding box center [119, 253] width 5 height 5
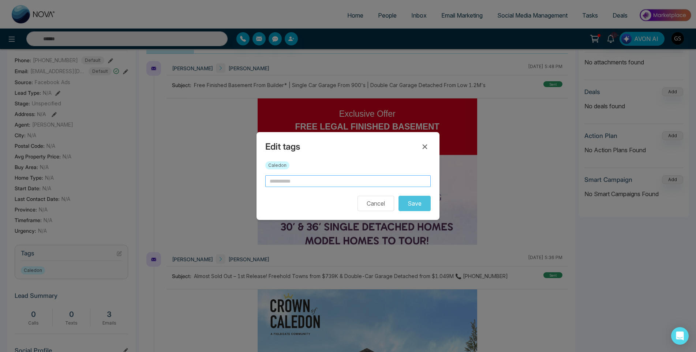
click at [372, 179] on input "text" at bounding box center [347, 181] width 165 height 12
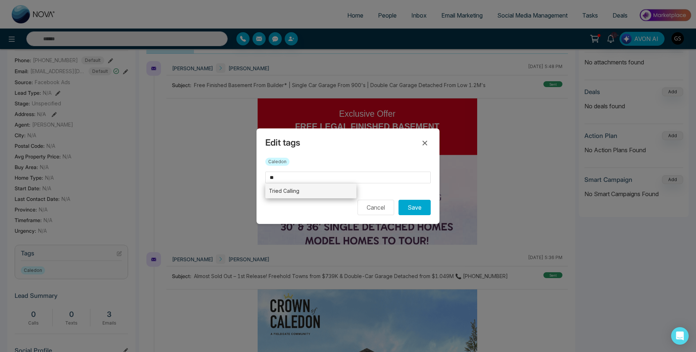
click at [338, 195] on li "Tried Calling" at bounding box center [310, 190] width 91 height 15
type input "**********"
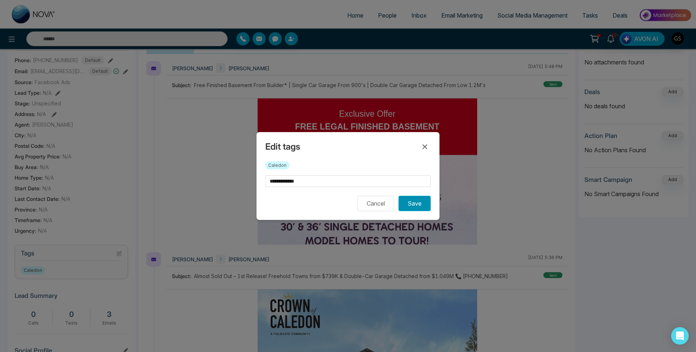
click at [411, 208] on button "Save" at bounding box center [414, 203] width 32 height 15
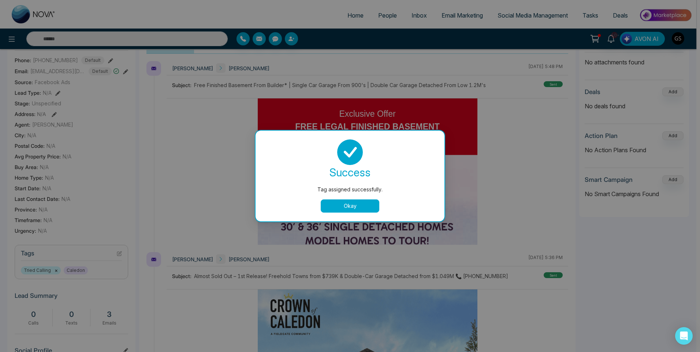
click at [460, 51] on div "Tag assigned successfully. success Tag assigned successfully. Okay" at bounding box center [350, 176] width 700 height 352
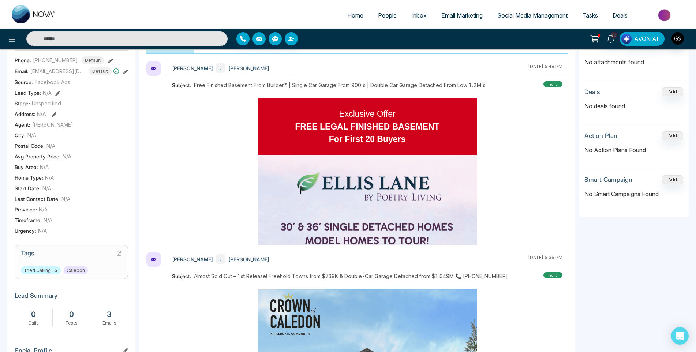
click at [397, 18] on link "People" at bounding box center [387, 15] width 33 height 14
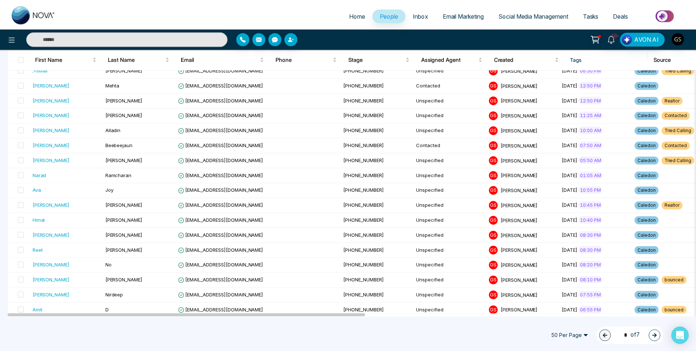
scroll to position [366, 0]
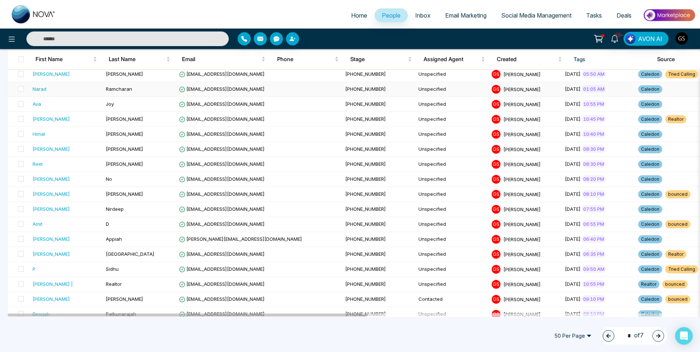
click at [251, 91] on span "[EMAIL_ADDRESS][DOMAIN_NAME]" at bounding box center [222, 89] width 86 height 6
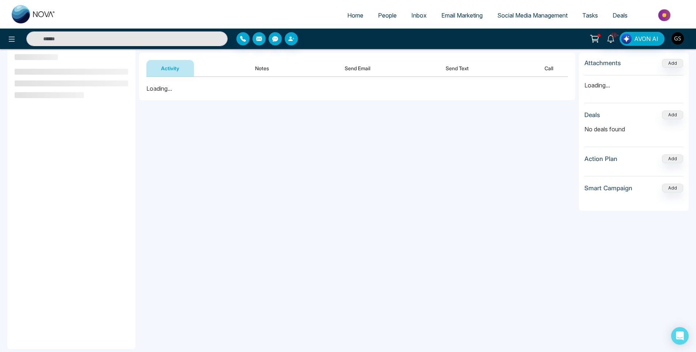
scroll to position [98, 0]
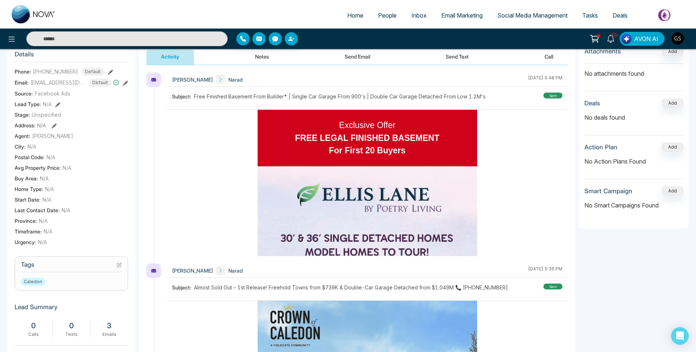
click at [121, 267] on icon at bounding box center [119, 264] width 5 height 5
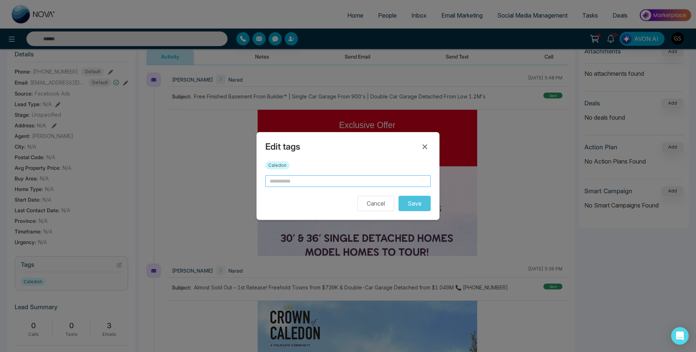
drag, startPoint x: 308, startPoint y: 177, endPoint x: 310, endPoint y: 183, distance: 6.4
click at [310, 183] on input "text" at bounding box center [347, 181] width 165 height 12
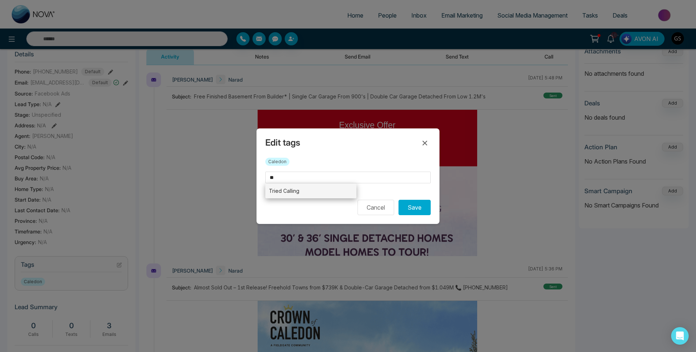
click at [304, 190] on li "Tried Calling" at bounding box center [310, 190] width 91 height 15
type input "**********"
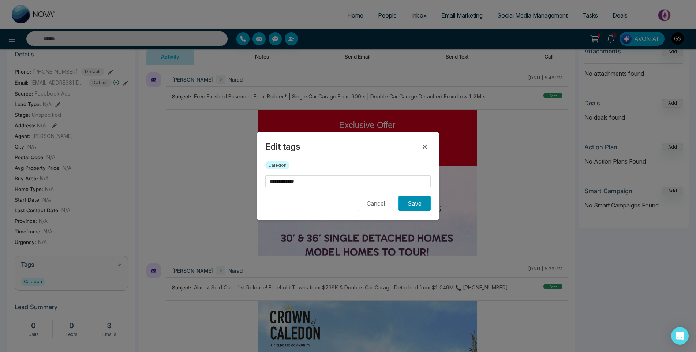
click at [425, 209] on button "Save" at bounding box center [414, 203] width 32 height 15
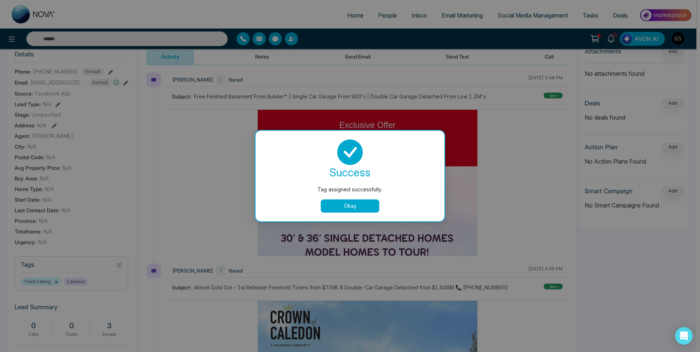
click at [498, 181] on div "Tag assigned successfully. success Tag assigned successfully. Okay" at bounding box center [350, 176] width 700 height 352
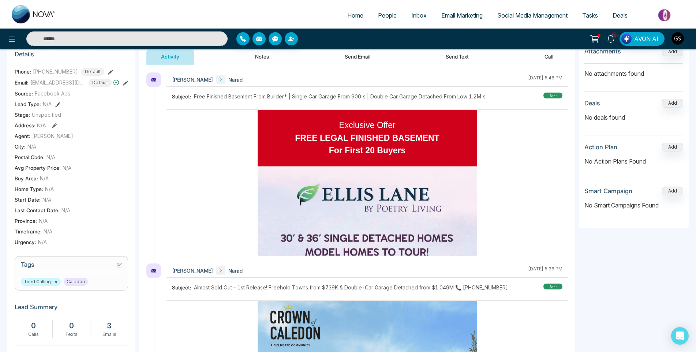
click at [387, 15] on span "People" at bounding box center [387, 15] width 19 height 7
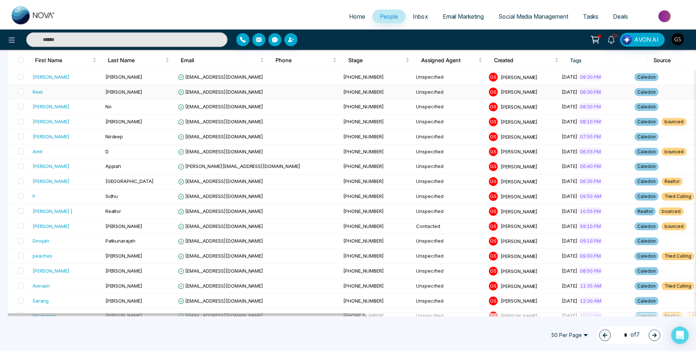
scroll to position [402, 0]
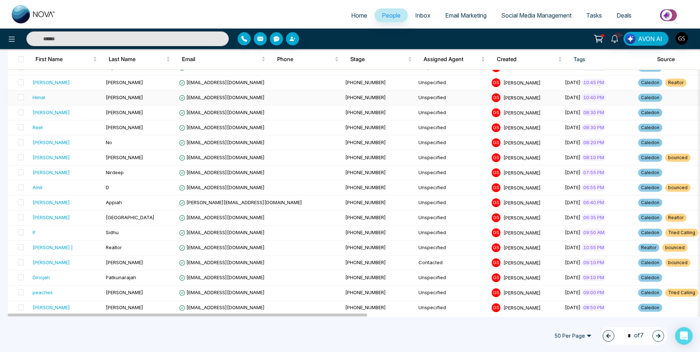
click at [130, 98] on td "[PERSON_NAME]" at bounding box center [139, 97] width 73 height 15
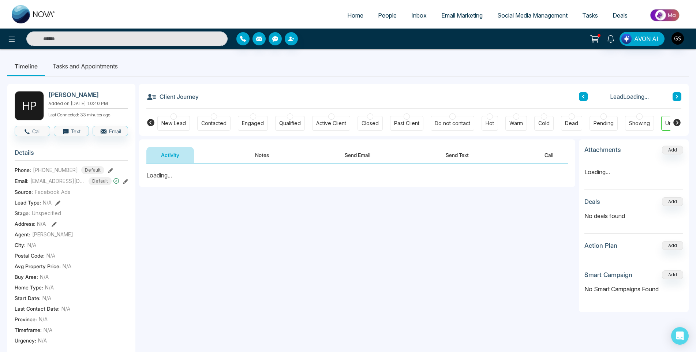
scroll to position [110, 0]
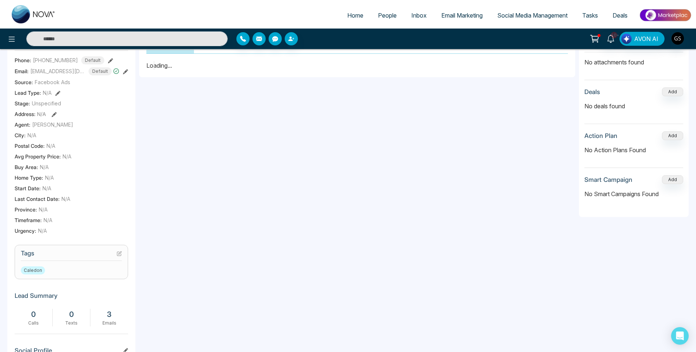
click at [117, 256] on icon at bounding box center [119, 253] width 5 height 5
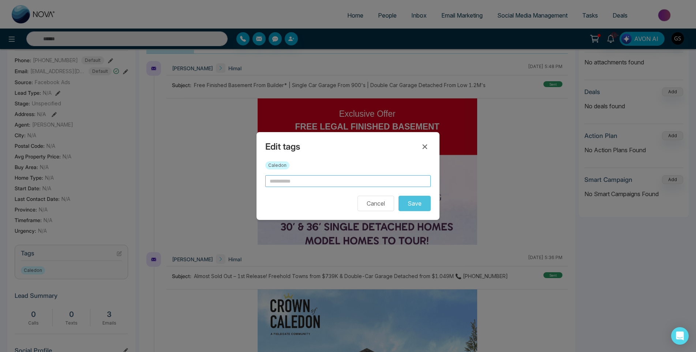
click at [300, 180] on input "text" at bounding box center [347, 181] width 165 height 12
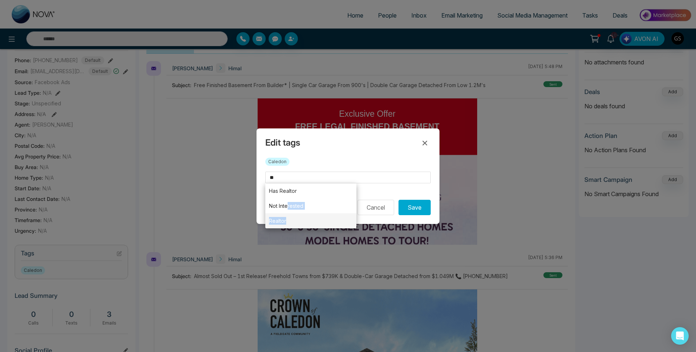
drag, startPoint x: 287, startPoint y: 211, endPoint x: 286, endPoint y: 217, distance: 5.1
click at [286, 217] on ul "Has Realtor Not Interested Realtor" at bounding box center [310, 205] width 91 height 45
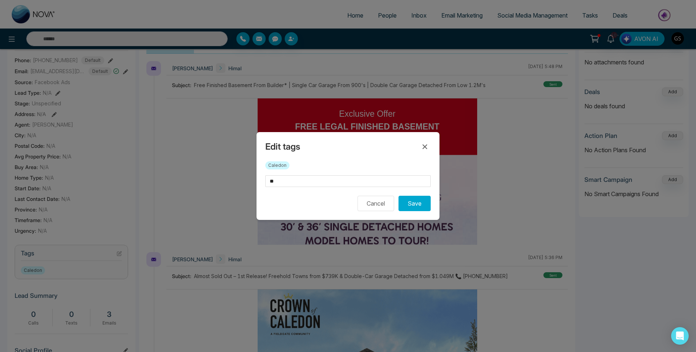
click at [286, 217] on div "Edit tags Caledon ** Cancel Save" at bounding box center [348, 176] width 183 height 88
click at [298, 180] on input "**" at bounding box center [347, 181] width 165 height 12
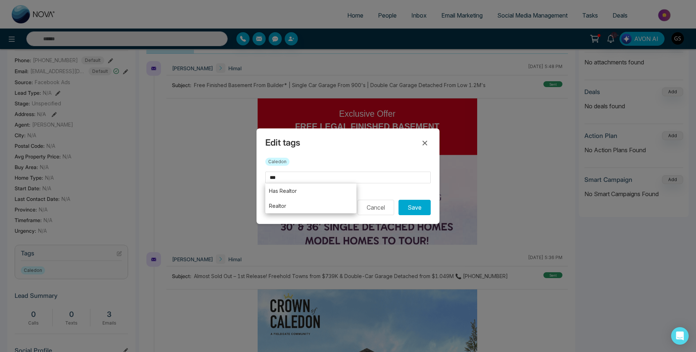
click at [292, 208] on li "Realtor" at bounding box center [310, 205] width 91 height 15
type input "*******"
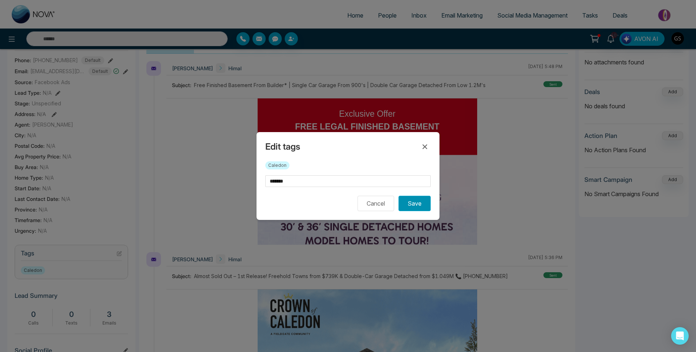
click at [420, 202] on button "Save" at bounding box center [414, 203] width 32 height 15
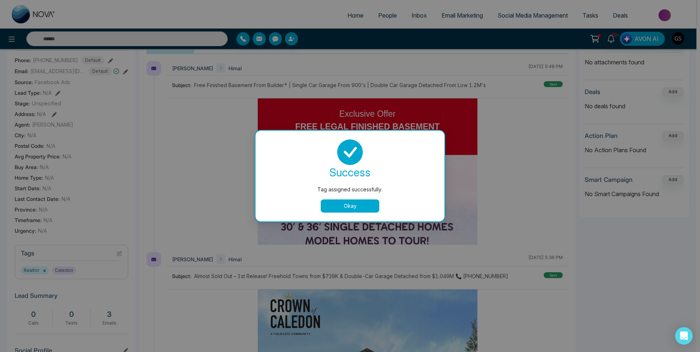
click at [357, 65] on div "Tag assigned successfully. success Tag assigned successfully. Okay" at bounding box center [350, 176] width 700 height 352
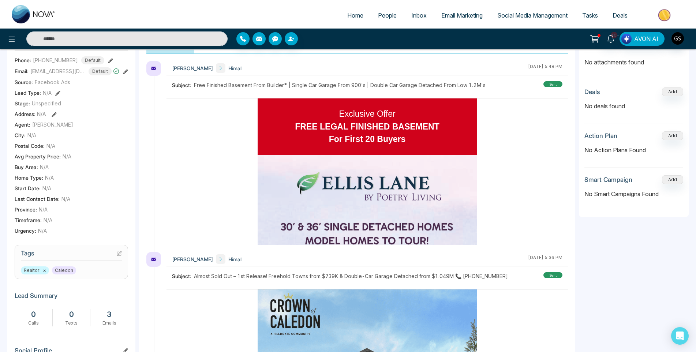
click at [385, 14] on span "People" at bounding box center [387, 15] width 19 height 7
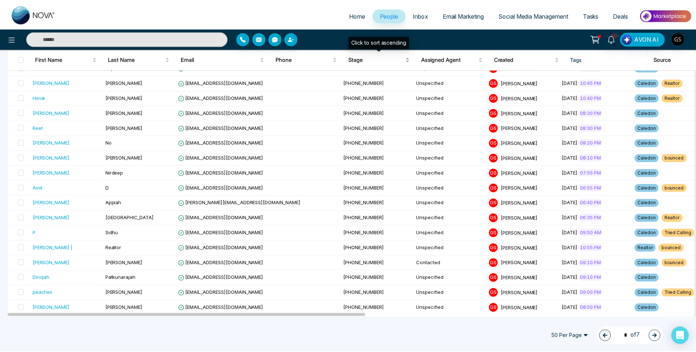
scroll to position [439, 0]
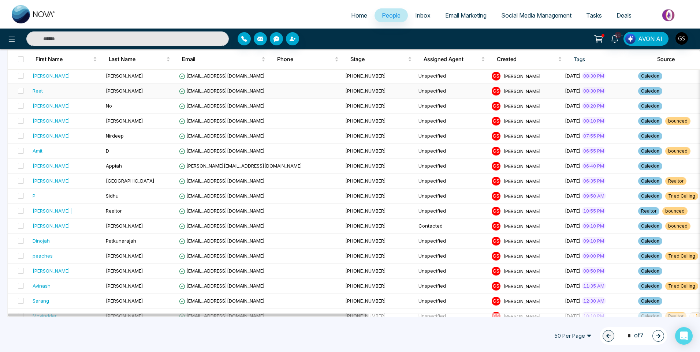
click at [233, 90] on span "[EMAIL_ADDRESS][DOMAIN_NAME]" at bounding box center [222, 91] width 86 height 6
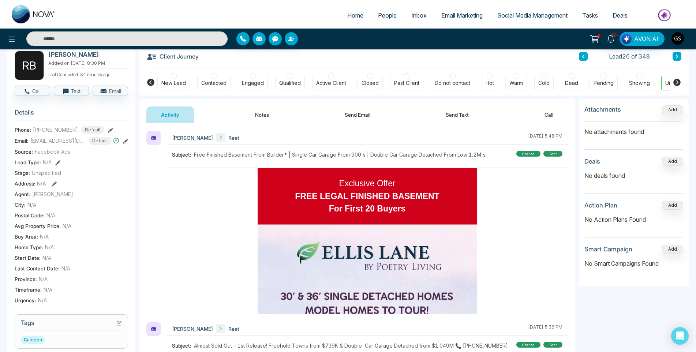
scroll to position [146, 0]
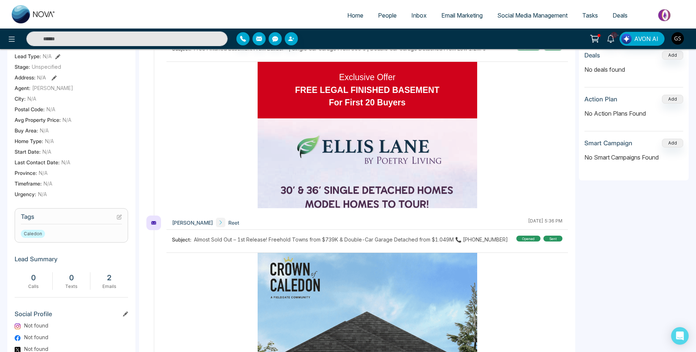
click at [121, 220] on icon at bounding box center [119, 216] width 5 height 5
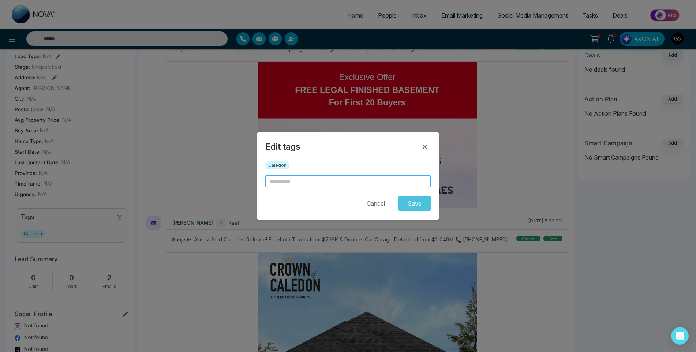
click at [293, 178] on input "text" at bounding box center [347, 181] width 165 height 12
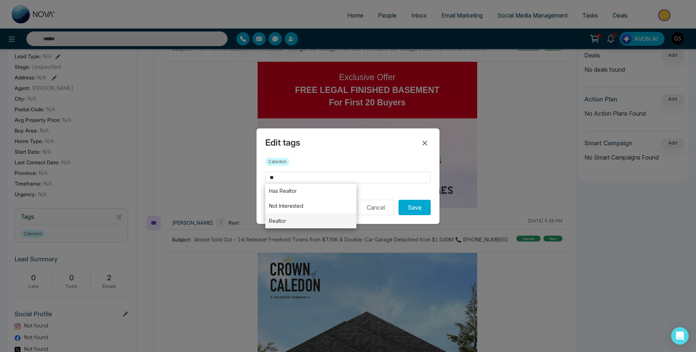
click at [293, 218] on li "Realtor" at bounding box center [310, 220] width 91 height 15
type input "*******"
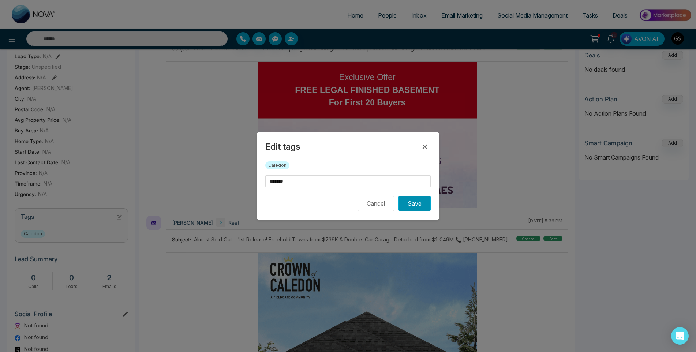
click at [414, 209] on button "Save" at bounding box center [414, 203] width 32 height 15
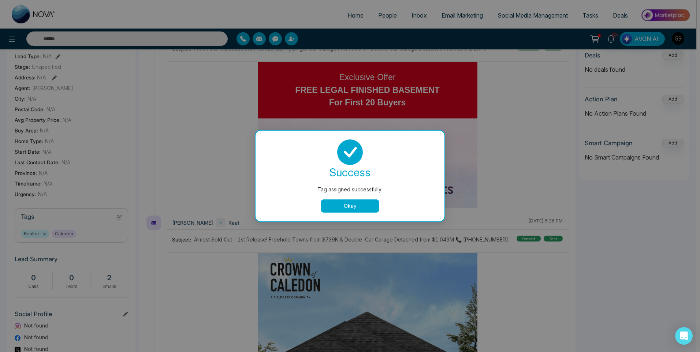
click at [390, 15] on div "Tag assigned successfully. success Tag assigned successfully. Okay" at bounding box center [350, 176] width 700 height 352
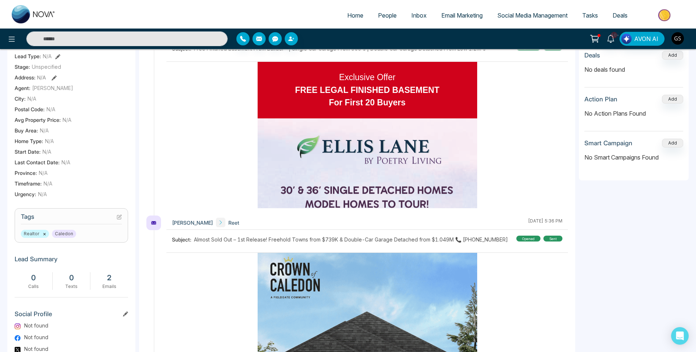
click at [390, 15] on span "People" at bounding box center [387, 15] width 19 height 7
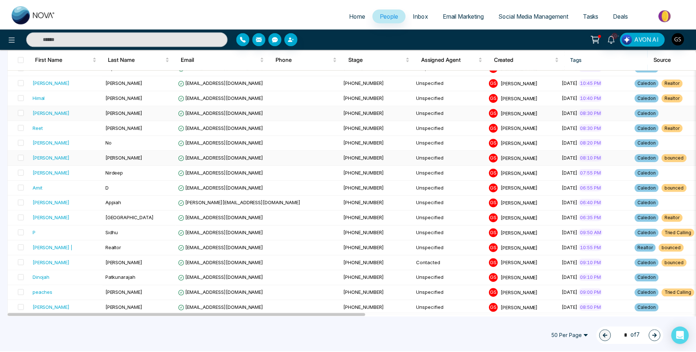
scroll to position [439, 0]
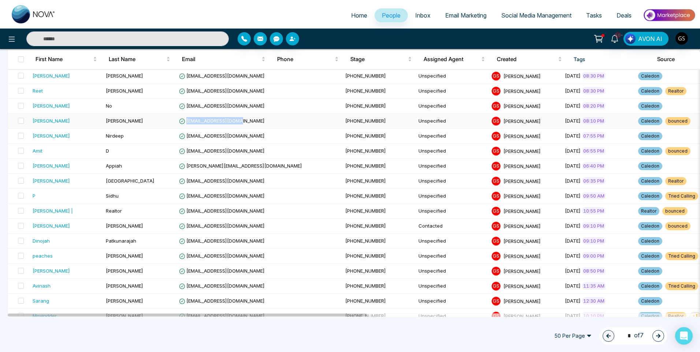
drag, startPoint x: 240, startPoint y: 121, endPoint x: 187, endPoint y: 125, distance: 53.2
click at [187, 125] on td "[EMAIL_ADDRESS][DOMAIN_NAME]" at bounding box center [259, 121] width 166 height 15
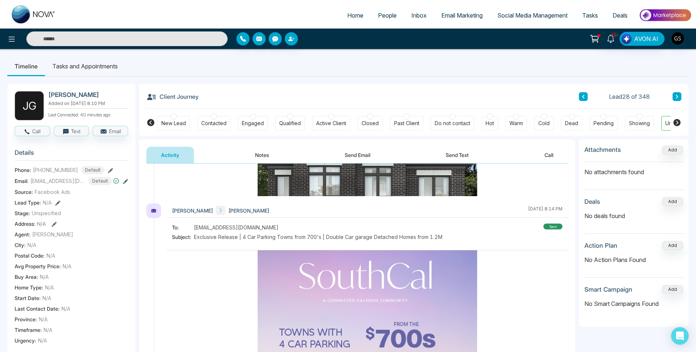
scroll to position [446, 0]
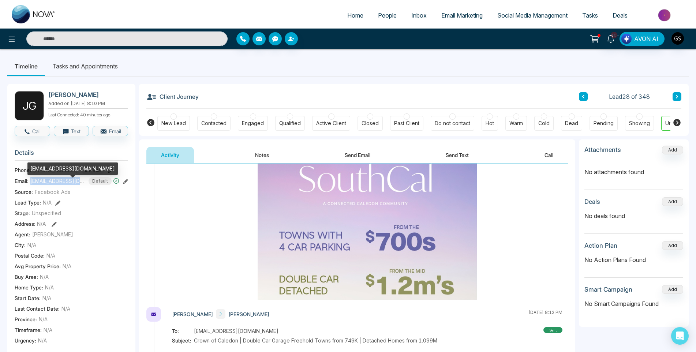
drag, startPoint x: 83, startPoint y: 187, endPoint x: 30, endPoint y: 187, distance: 52.7
click at [30, 185] on span "[EMAIL_ADDRESS][DOMAIN_NAME]" at bounding box center [57, 181] width 55 height 8
copy span "[EMAIL_ADDRESS][DOMAIN_NAME]"
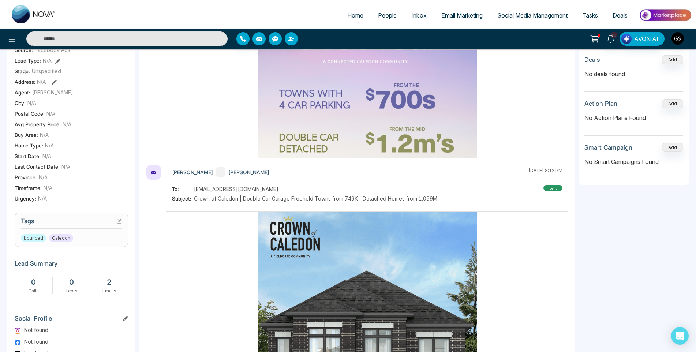
scroll to position [146, 0]
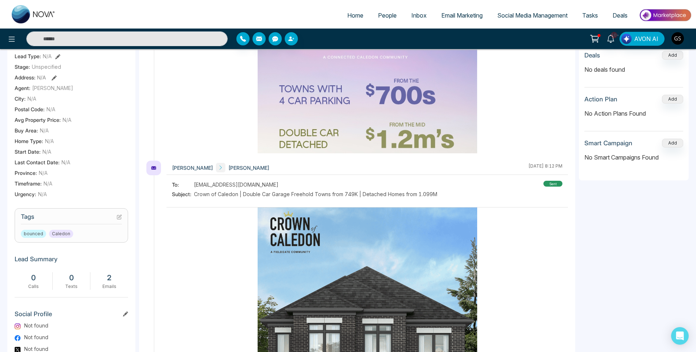
click at [120, 220] on icon at bounding box center [119, 216] width 5 height 5
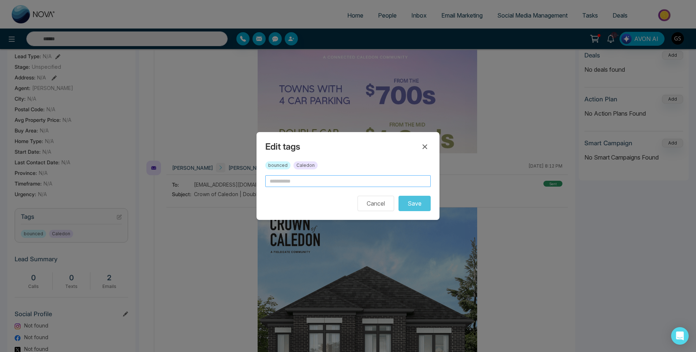
click at [295, 184] on input "text" at bounding box center [347, 181] width 165 height 12
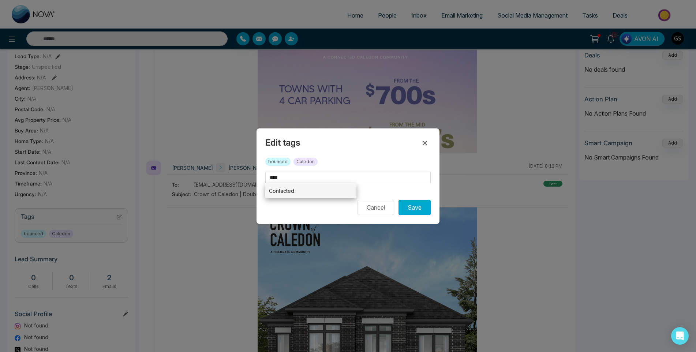
click at [293, 191] on li "Contacted" at bounding box center [310, 190] width 91 height 15
type input "*********"
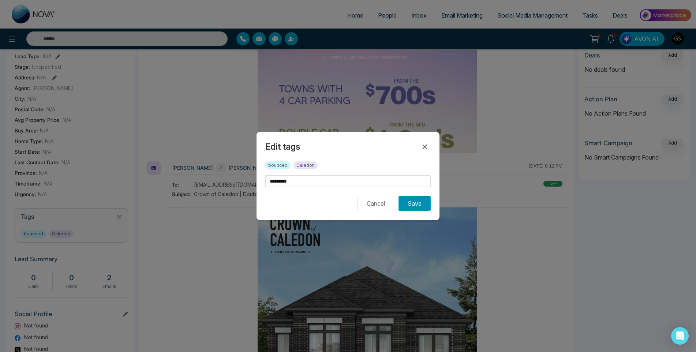
click at [419, 202] on button "Save" at bounding box center [414, 203] width 32 height 15
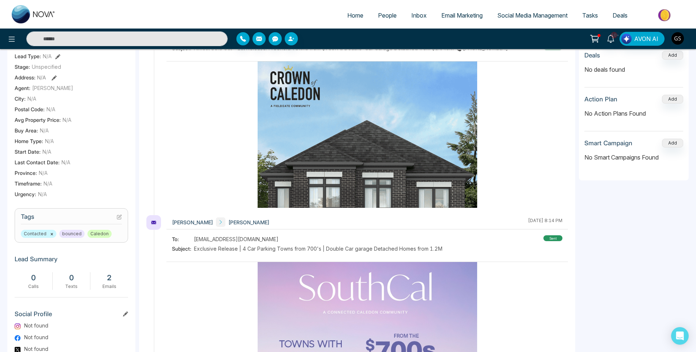
scroll to position [227, 0]
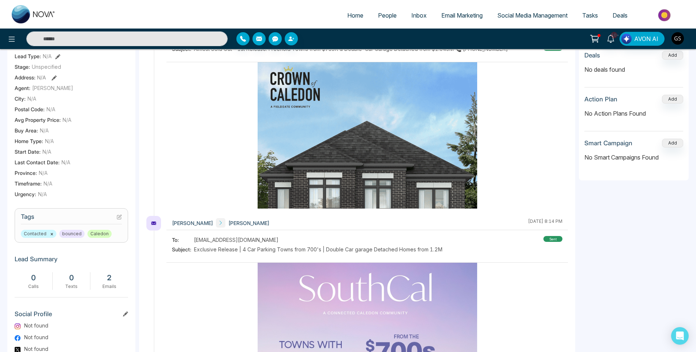
click at [400, 16] on link "People" at bounding box center [387, 15] width 33 height 14
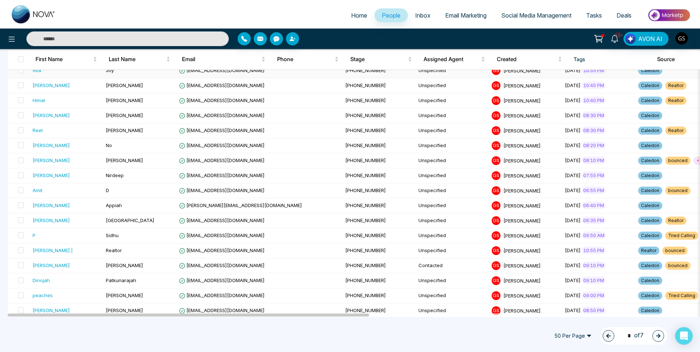
scroll to position [402, 0]
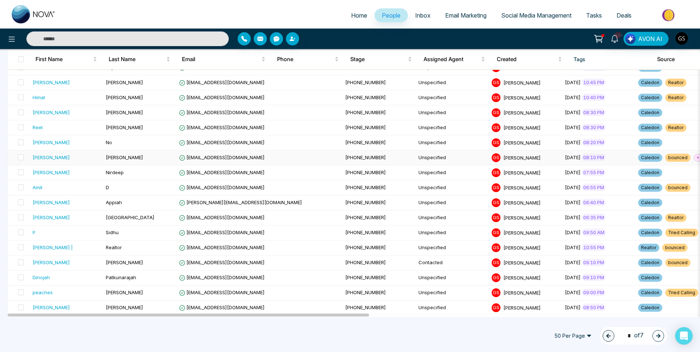
click at [187, 155] on span "[EMAIL_ADDRESS][DOMAIN_NAME]" at bounding box center [222, 157] width 86 height 6
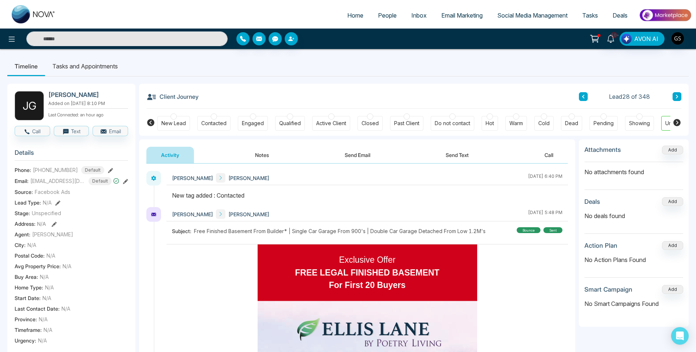
click at [221, 128] on div "Contacted" at bounding box center [213, 123] width 33 height 15
click at [394, 11] on link "People" at bounding box center [387, 15] width 33 height 14
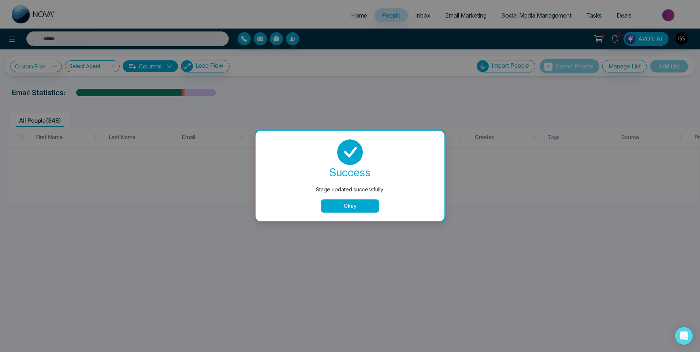
click at [327, 200] on button "Okay" at bounding box center [350, 205] width 59 height 13
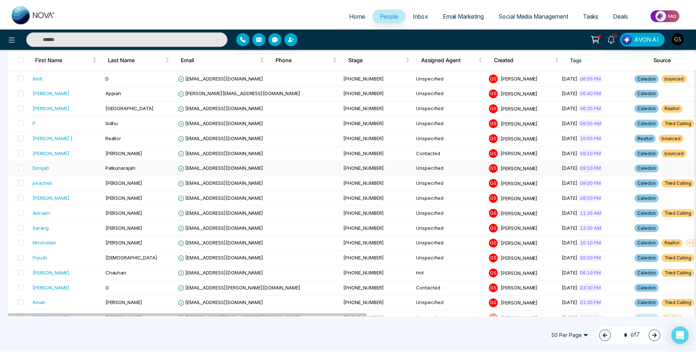
scroll to position [476, 0]
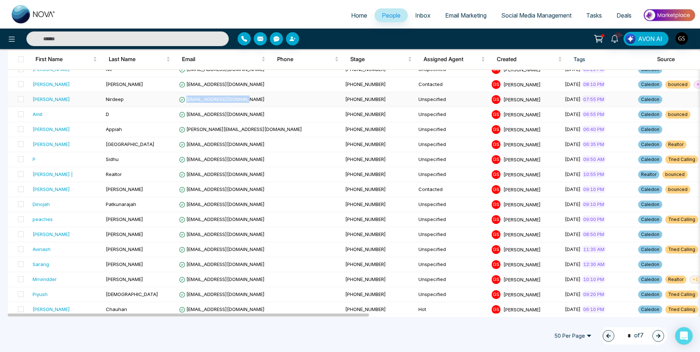
drag, startPoint x: 251, startPoint y: 99, endPoint x: 187, endPoint y: 98, distance: 63.7
click at [187, 98] on td "[EMAIL_ADDRESS][DOMAIN_NAME]" at bounding box center [259, 99] width 166 height 15
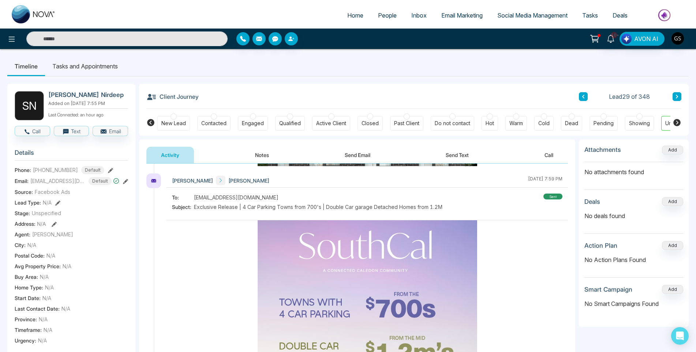
scroll to position [446, 0]
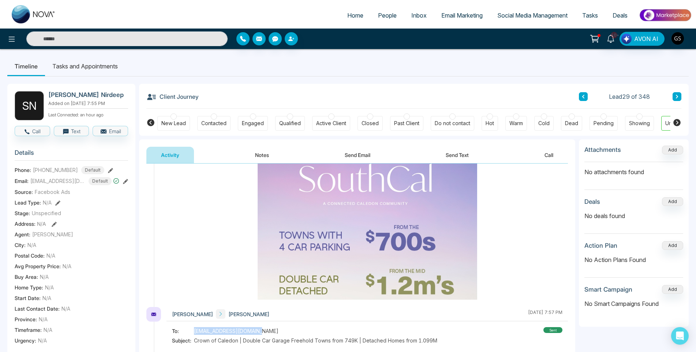
drag, startPoint x: 261, startPoint y: 333, endPoint x: 195, endPoint y: 329, distance: 66.7
click at [195, 329] on div "To: [EMAIL_ADDRESS][DOMAIN_NAME]" at bounding box center [304, 331] width 265 height 8
copy span "[EMAIL_ADDRESS][DOMAIN_NAME]"
click at [533, 124] on div "New Lead Contacted Engaged Qualified Active Client Closed Past Client Do not co…" at bounding box center [413, 122] width 513 height 27
click at [540, 123] on div "Cold" at bounding box center [543, 123] width 11 height 7
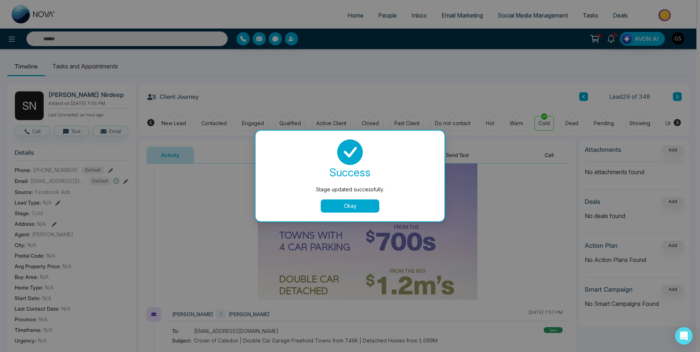
click at [361, 204] on button "Okay" at bounding box center [350, 205] width 59 height 13
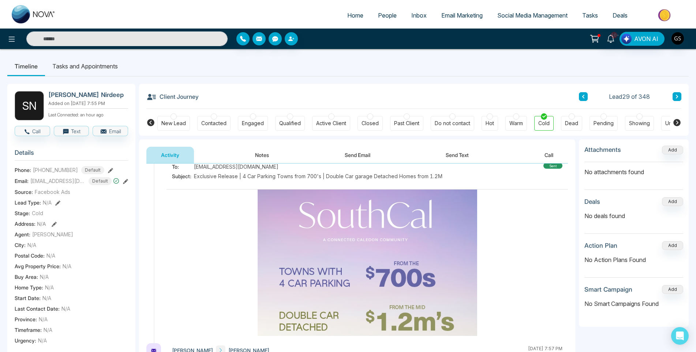
click at [244, 155] on button "Notes" at bounding box center [261, 155] width 43 height 16
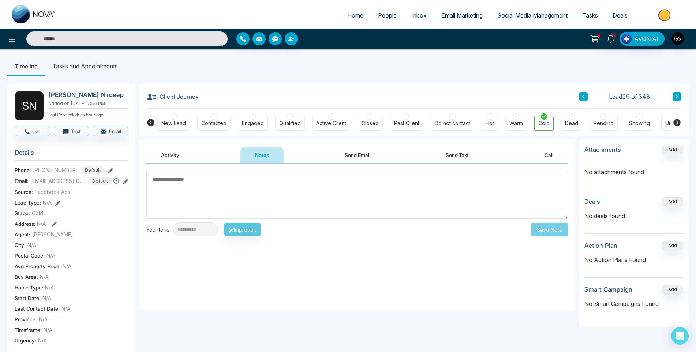
click at [384, 16] on span "People" at bounding box center [387, 15] width 19 height 7
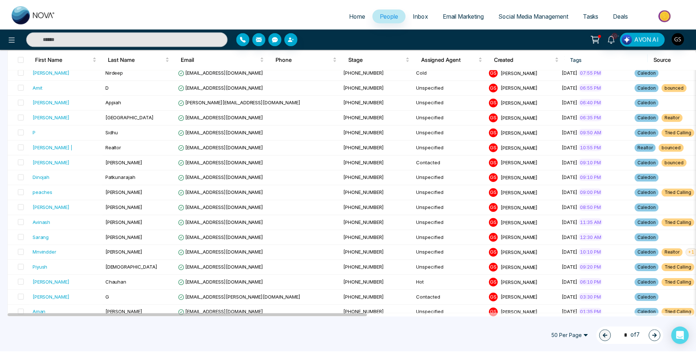
scroll to position [512, 0]
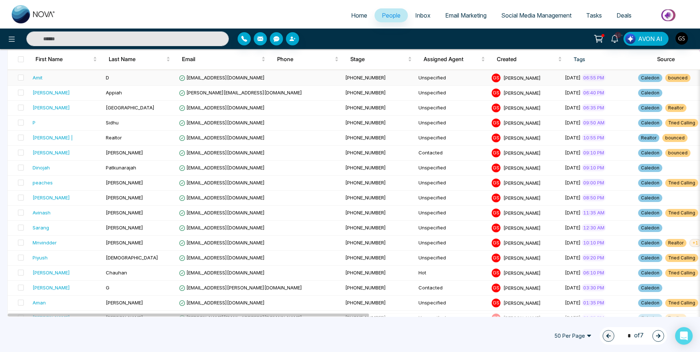
click at [149, 79] on td "D" at bounding box center [139, 78] width 73 height 15
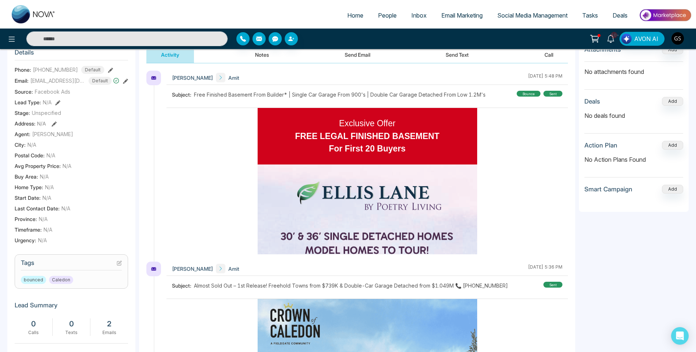
scroll to position [146, 0]
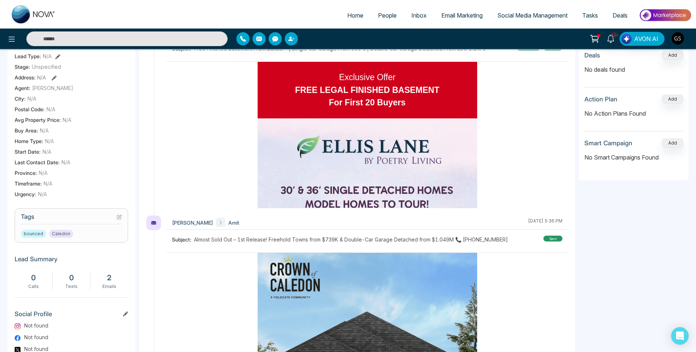
click at [119, 220] on icon at bounding box center [119, 216] width 5 height 5
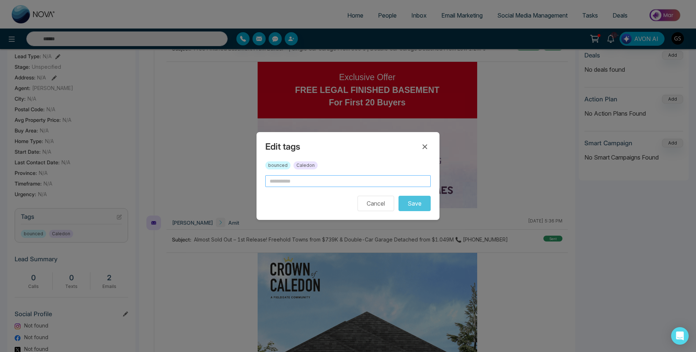
click at [315, 187] on input "text" at bounding box center [347, 181] width 165 height 12
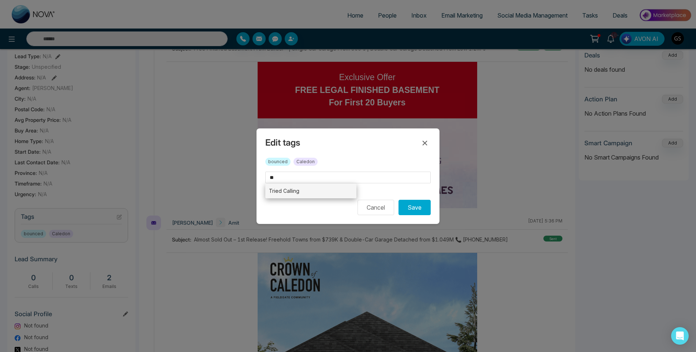
click at [295, 194] on li "Tried Calling" at bounding box center [310, 190] width 91 height 15
type input "**********"
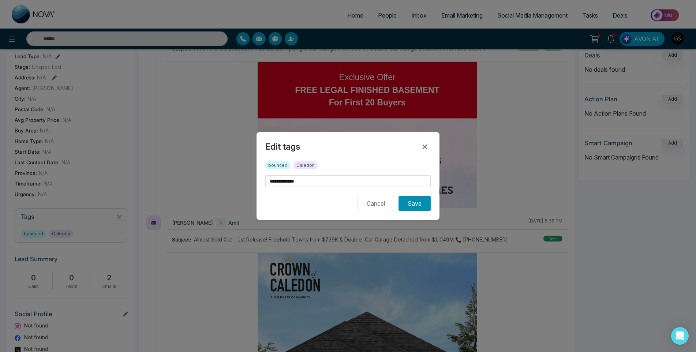
click at [408, 204] on button "Save" at bounding box center [414, 203] width 32 height 15
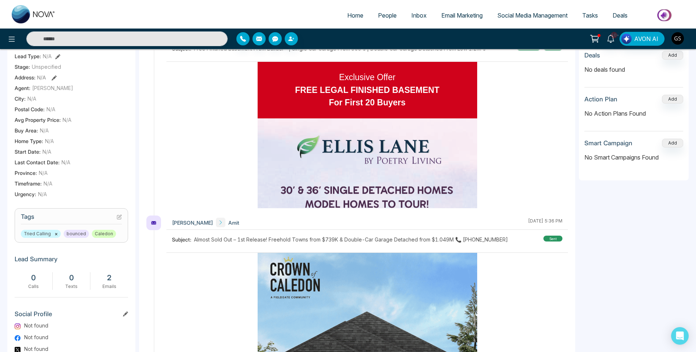
click at [388, 22] on link "People" at bounding box center [387, 15] width 33 height 14
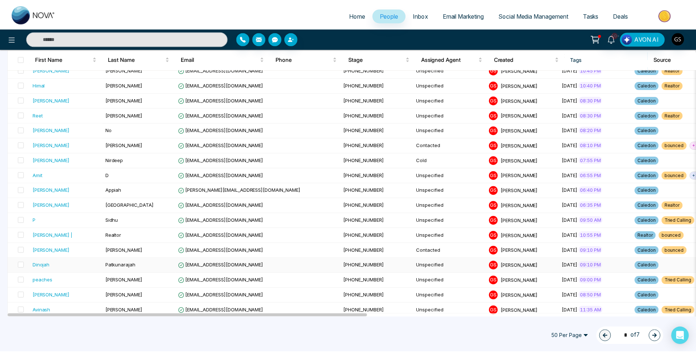
scroll to position [402, 0]
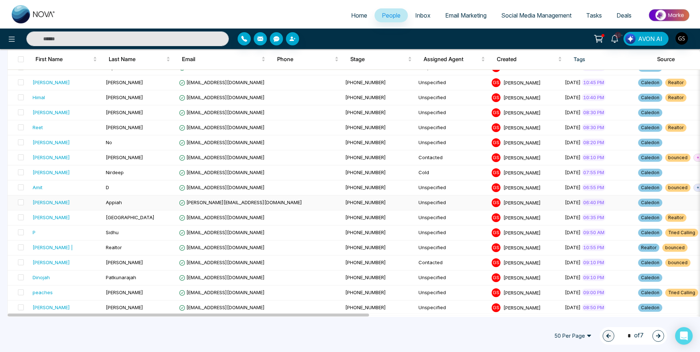
click at [224, 201] on span "[PERSON_NAME][EMAIL_ADDRESS][DOMAIN_NAME]" at bounding box center [240, 202] width 123 height 6
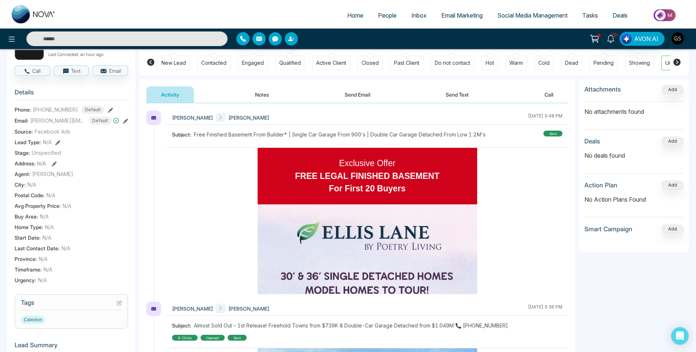
scroll to position [110, 0]
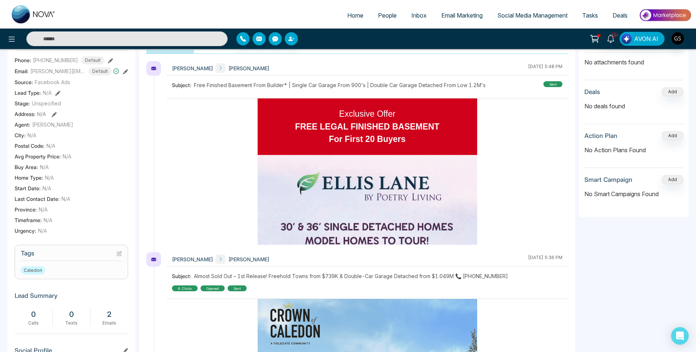
click at [119, 254] on icon at bounding box center [120, 252] width 3 height 3
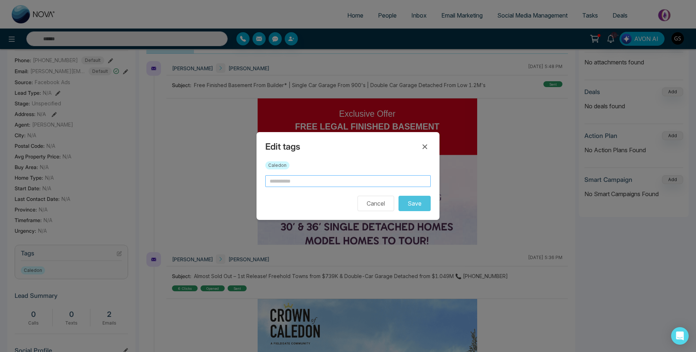
click at [295, 180] on input "text" at bounding box center [347, 181] width 165 height 12
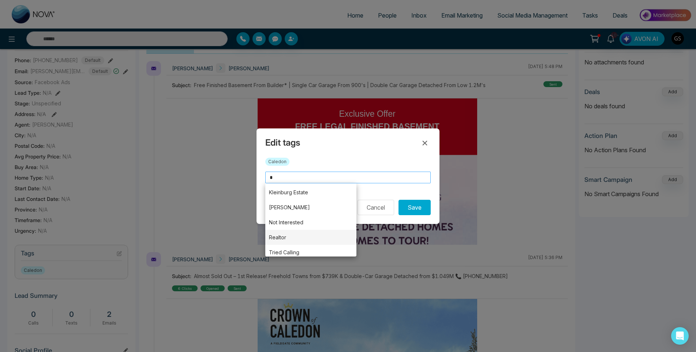
scroll to position [62, 0]
drag, startPoint x: 287, startPoint y: 248, endPoint x: 306, endPoint y: 235, distance: 22.7
click at [287, 247] on li "Tried Calling" at bounding box center [310, 248] width 91 height 15
type input "**********"
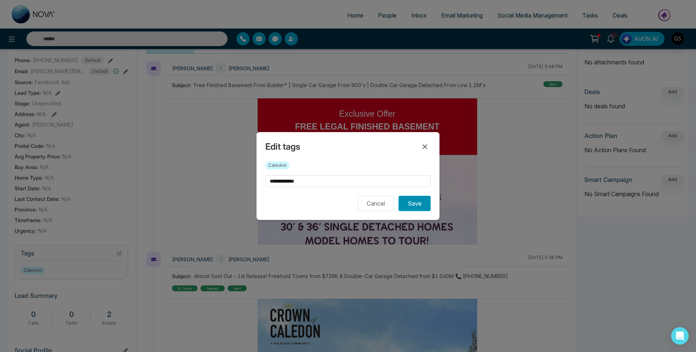
click at [415, 203] on button "Save" at bounding box center [414, 203] width 32 height 15
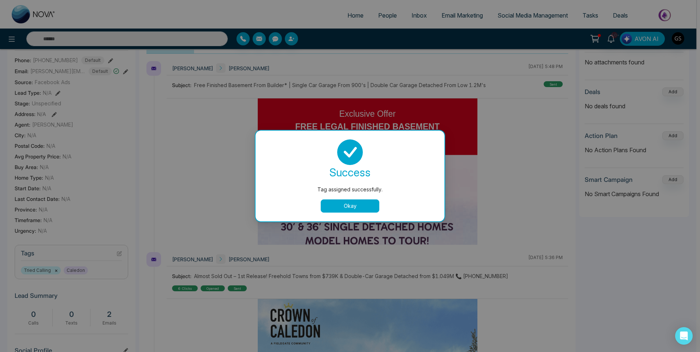
click at [350, 33] on div "Tag assigned successfully. success Tag assigned successfully. Okay" at bounding box center [350, 176] width 700 height 352
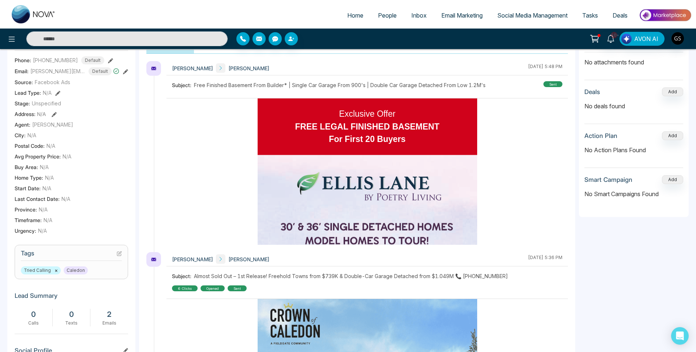
click at [377, 12] on link "People" at bounding box center [387, 15] width 33 height 14
